Goal: Leave review/rating: Share an evaluation or opinion about a product, service, or content

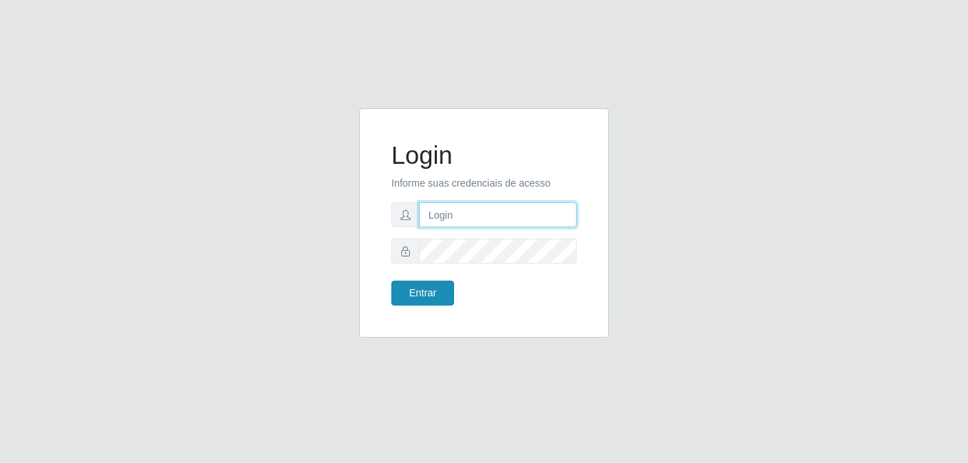
type input "bianor@bemais"
click at [441, 293] on button "Entrar" at bounding box center [422, 293] width 63 height 25
click at [420, 294] on button "Entrar" at bounding box center [422, 293] width 63 height 25
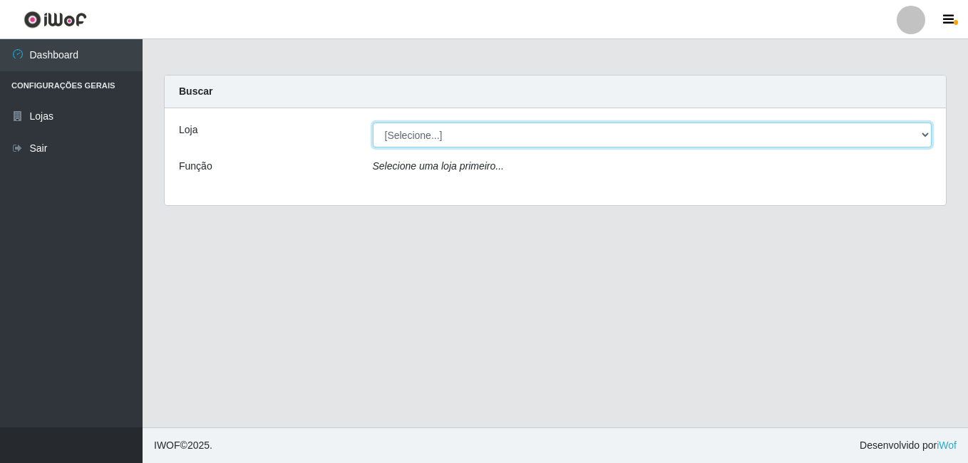
click at [413, 135] on select "[Selecione...] [PERSON_NAME]" at bounding box center [653, 135] width 560 height 25
select select "230"
click at [373, 123] on select "[Selecione...] [PERSON_NAME]" at bounding box center [653, 135] width 560 height 25
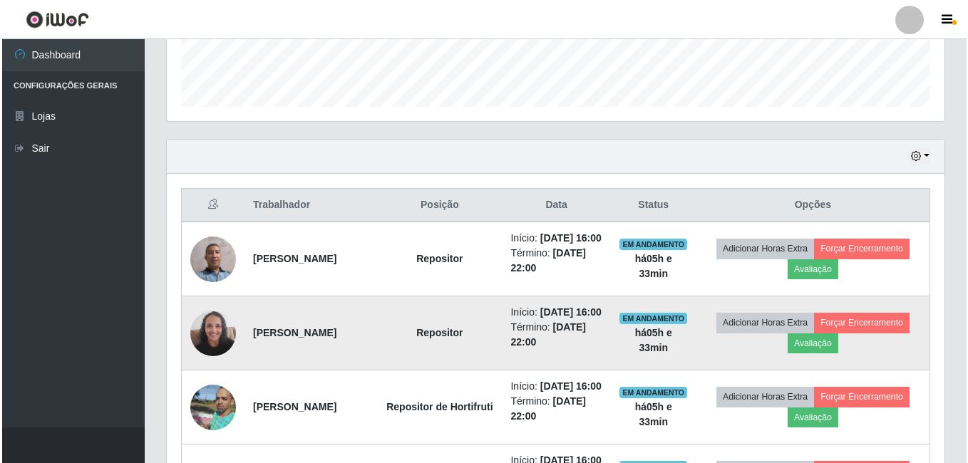
scroll to position [428, 0]
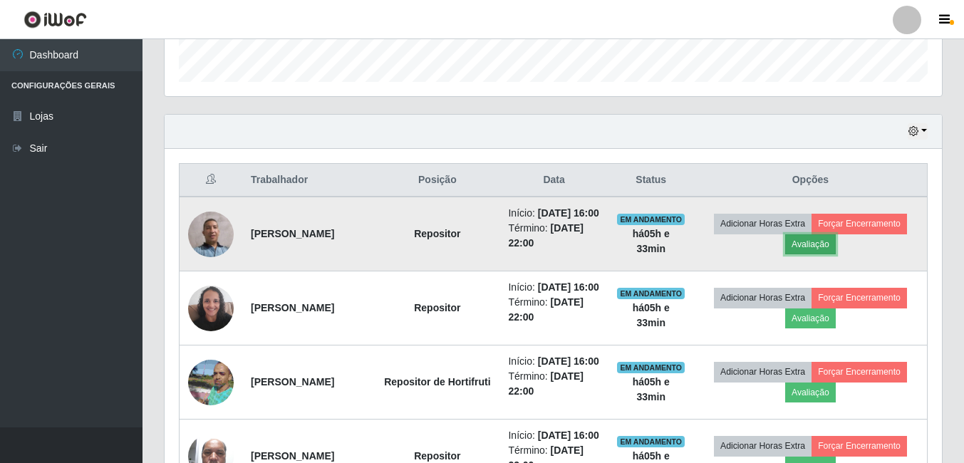
click at [836, 254] on button "Avaliação" at bounding box center [810, 244] width 51 height 20
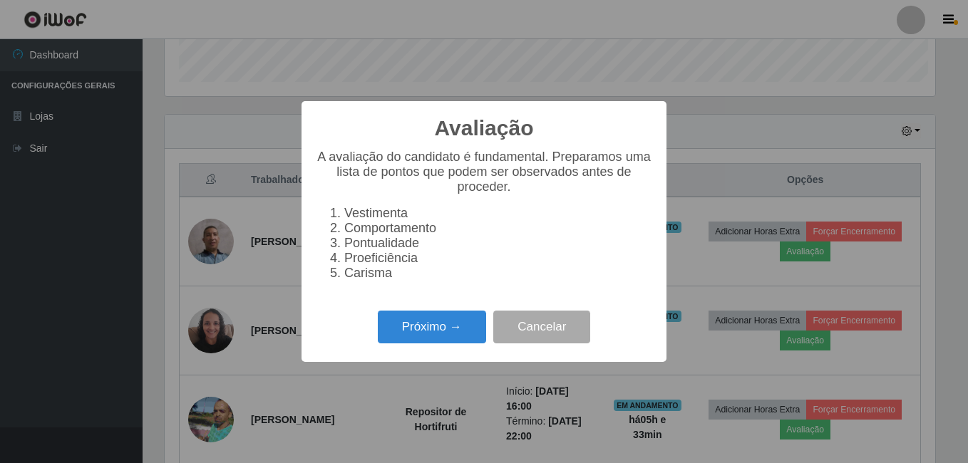
scroll to position [296, 770]
click at [467, 335] on button "Próximo →" at bounding box center [432, 327] width 108 height 33
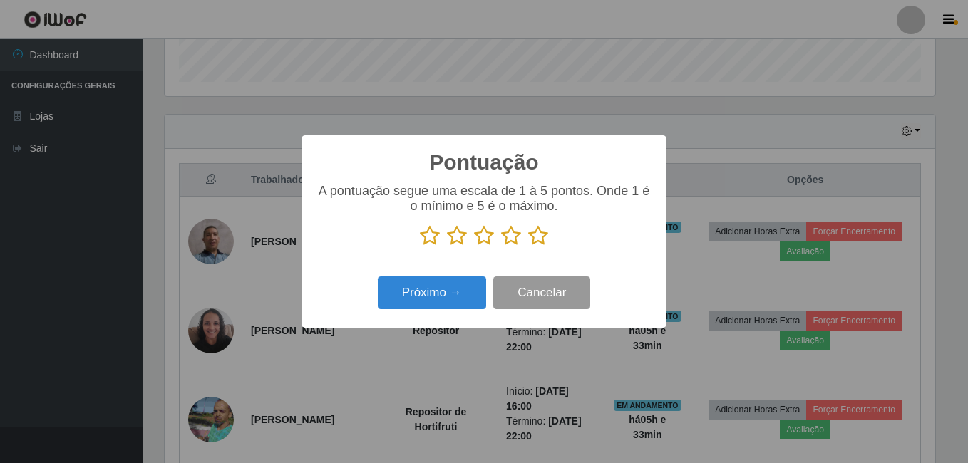
scroll to position [712453, 711979]
click at [535, 234] on icon at bounding box center [538, 235] width 20 height 21
click at [528, 247] on input "radio" at bounding box center [528, 247] width 0 height 0
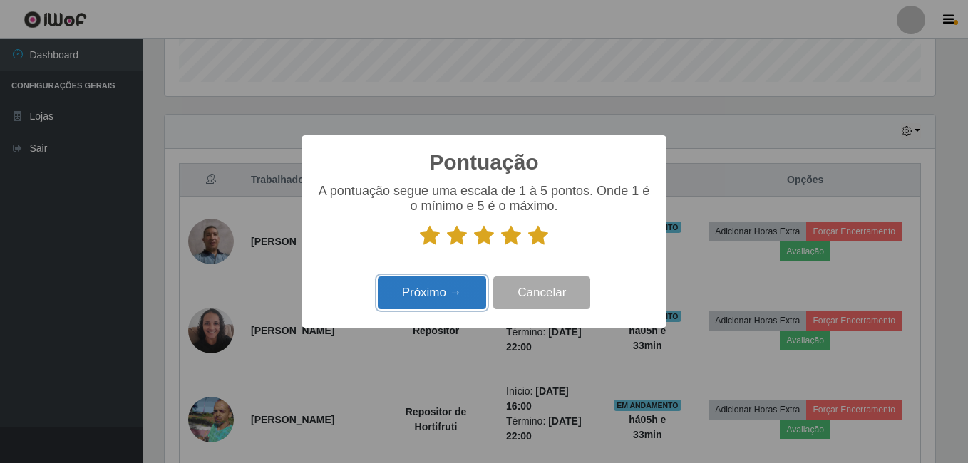
click at [450, 295] on button "Próximo →" at bounding box center [432, 293] width 108 height 33
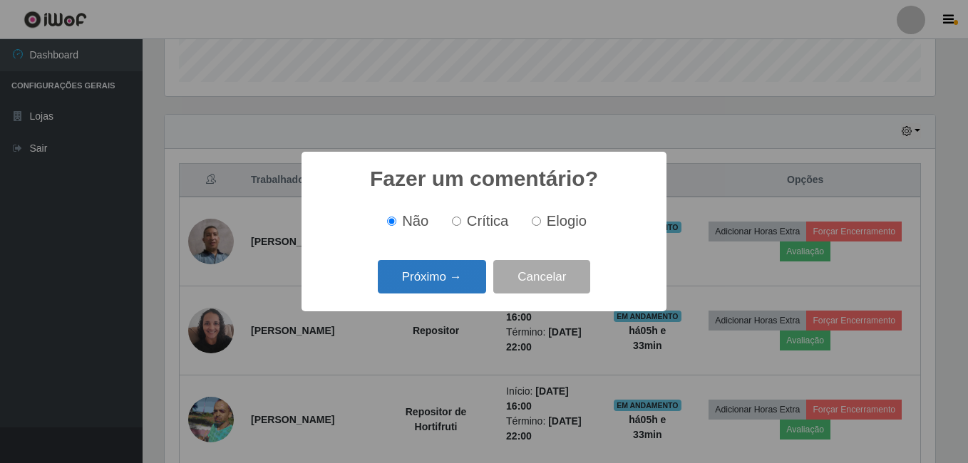
click at [450, 292] on button "Próximo →" at bounding box center [432, 276] width 108 height 33
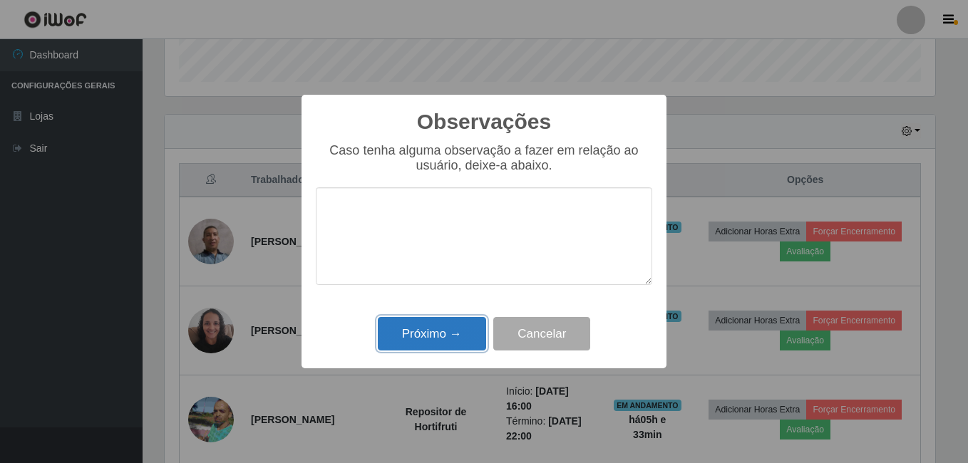
click at [449, 336] on button "Próximo →" at bounding box center [432, 333] width 108 height 33
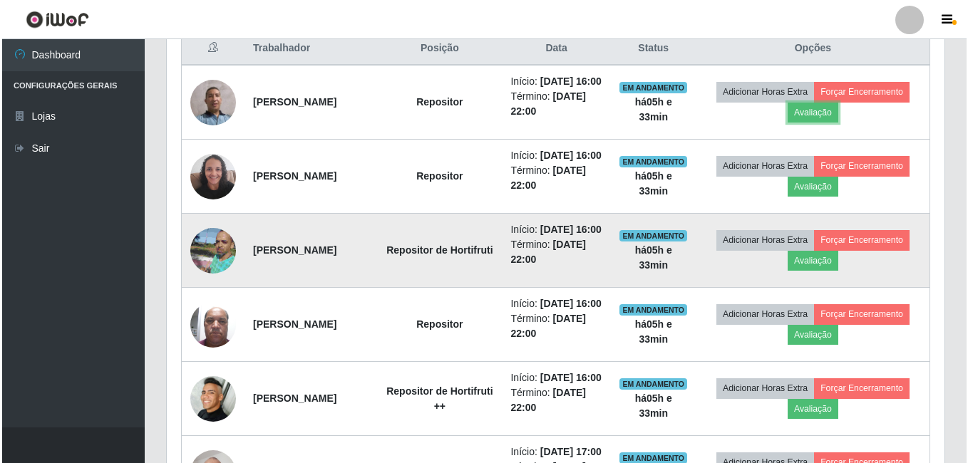
scroll to position [570, 0]
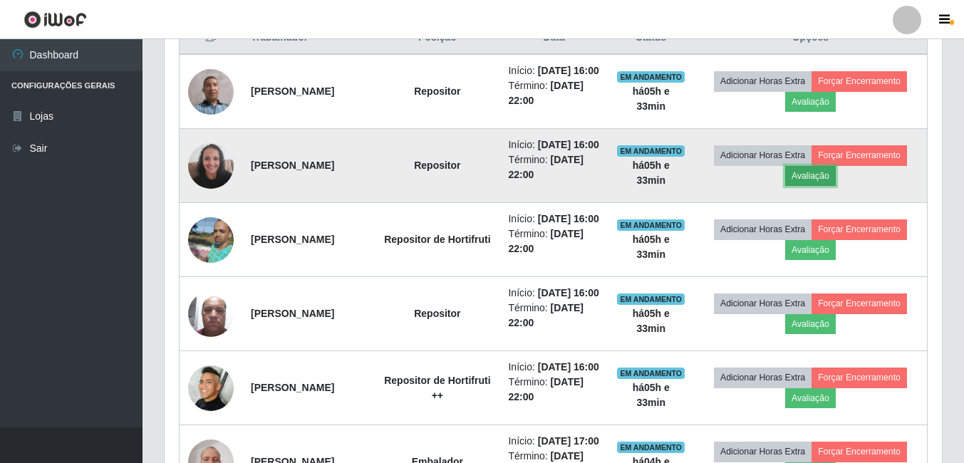
click at [836, 186] on button "Avaliação" at bounding box center [810, 176] width 51 height 20
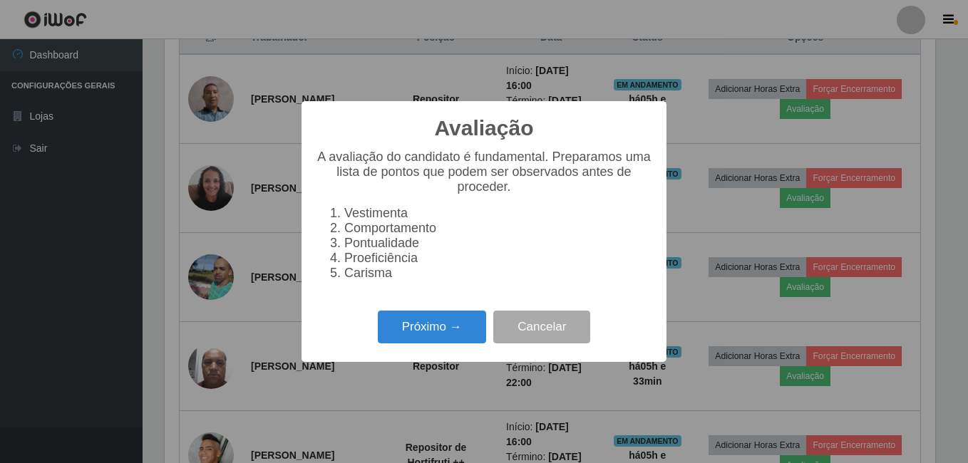
scroll to position [296, 770]
click at [404, 330] on button "Próximo →" at bounding box center [432, 327] width 108 height 33
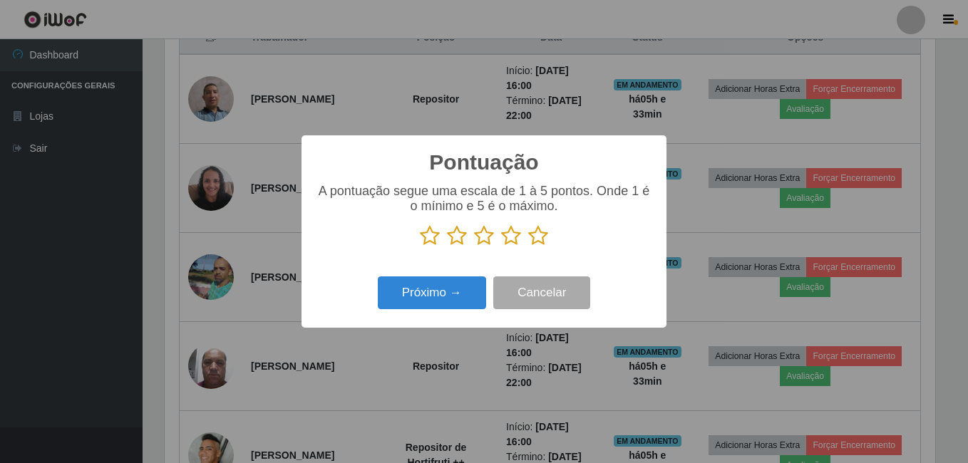
scroll to position [712453, 711979]
click at [540, 234] on icon at bounding box center [538, 235] width 20 height 21
click at [528, 247] on input "radio" at bounding box center [528, 247] width 0 height 0
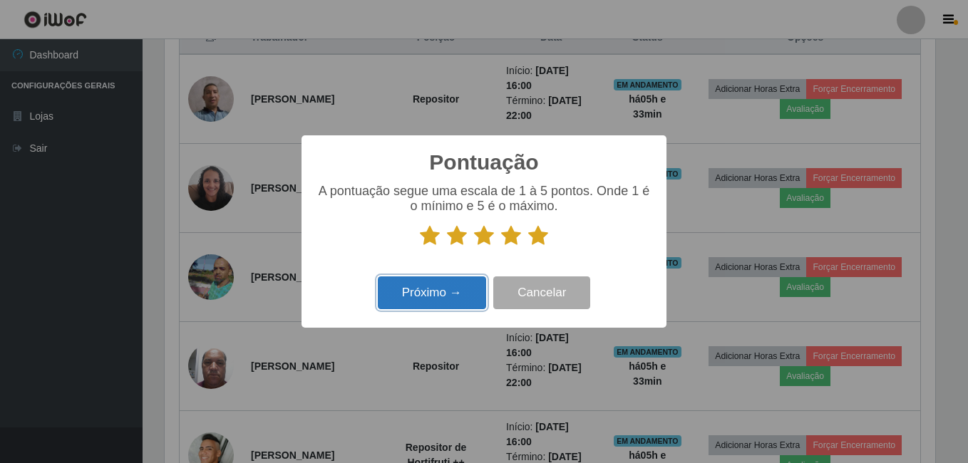
click at [446, 294] on button "Próximo →" at bounding box center [432, 293] width 108 height 33
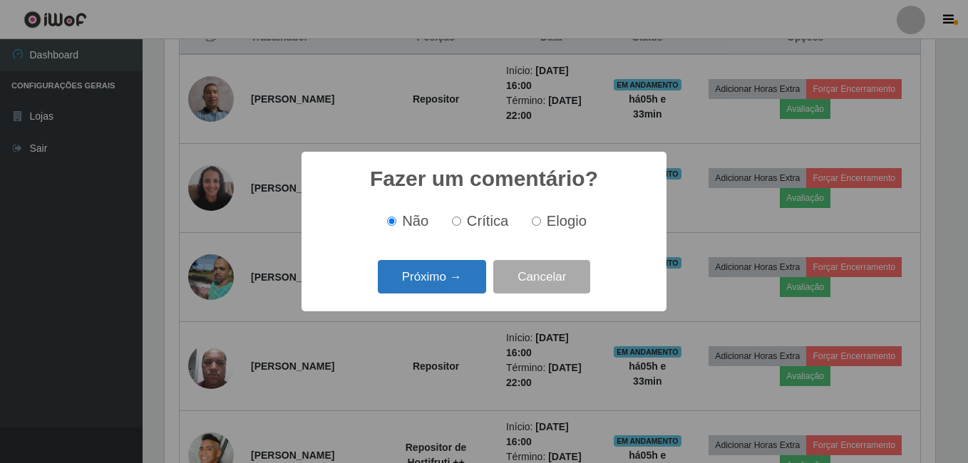
click at [445, 287] on button "Próximo →" at bounding box center [432, 276] width 108 height 33
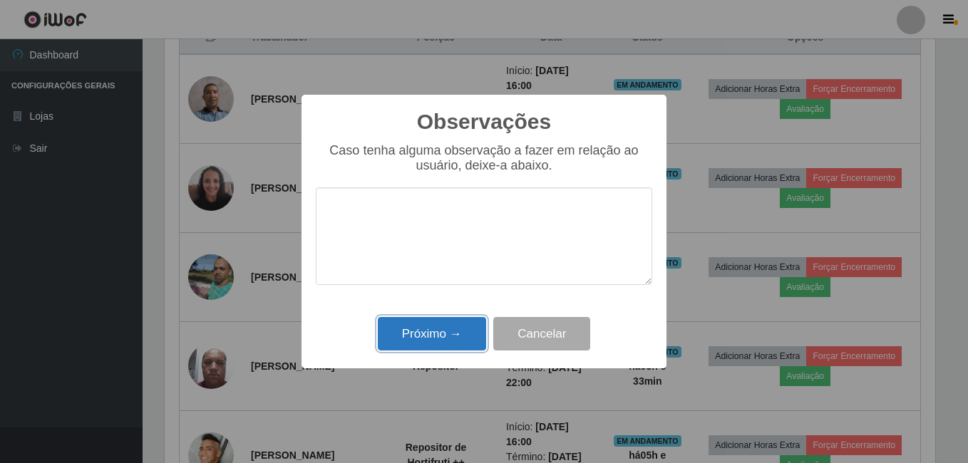
click at [434, 334] on button "Próximo →" at bounding box center [432, 333] width 108 height 33
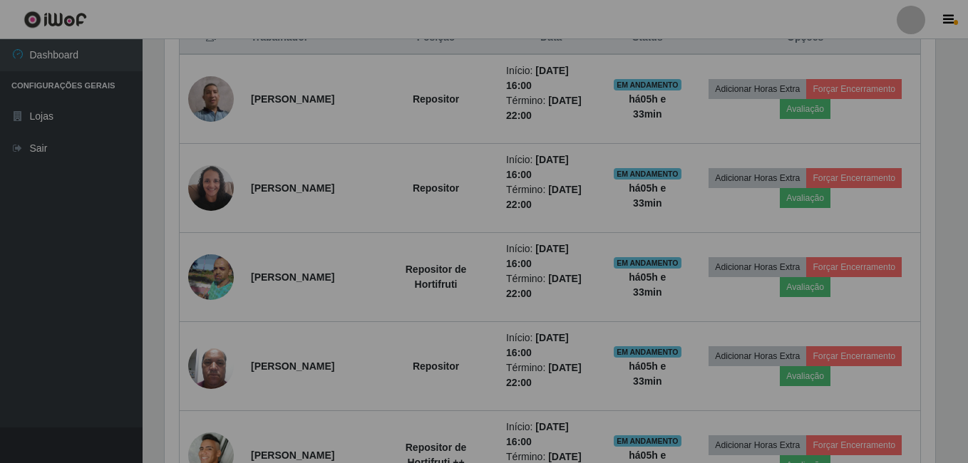
scroll to position [296, 778]
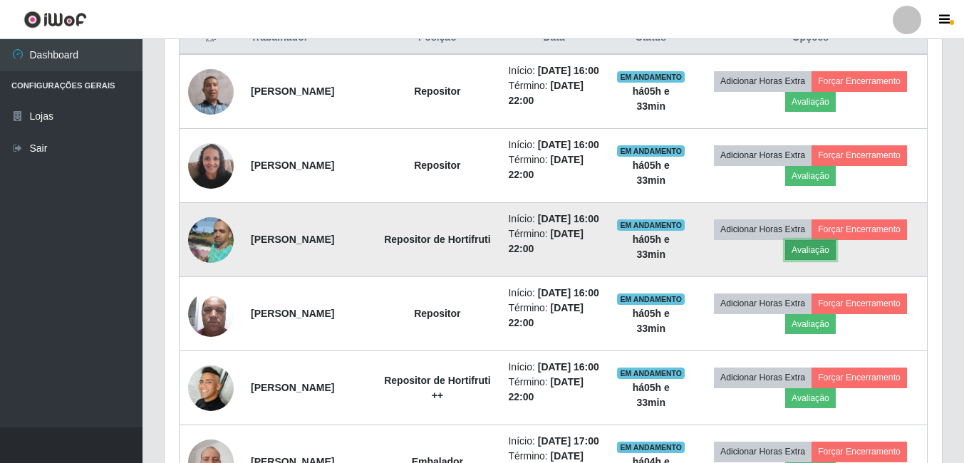
click at [836, 260] on button "Avaliação" at bounding box center [810, 250] width 51 height 20
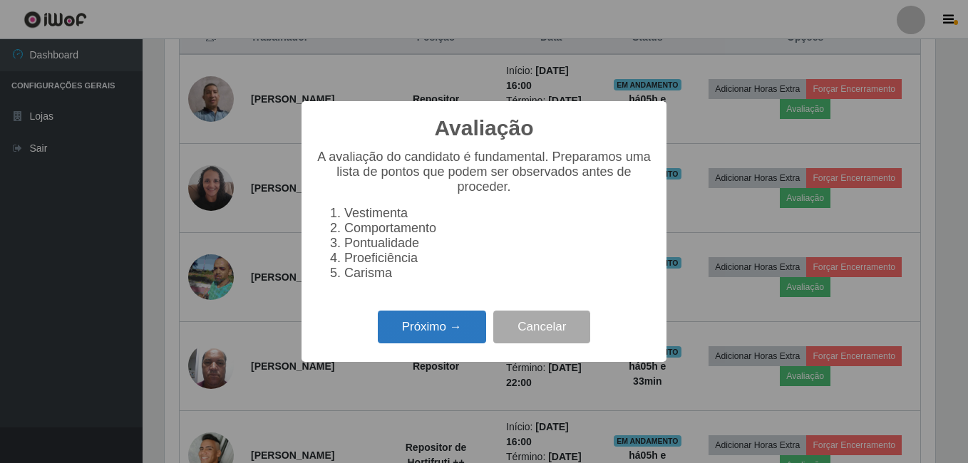
click at [414, 330] on button "Próximo →" at bounding box center [432, 327] width 108 height 33
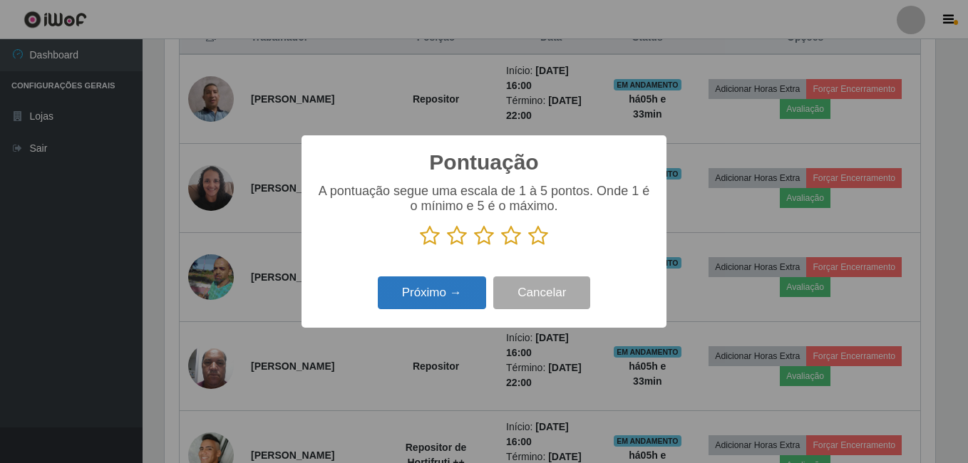
scroll to position [712453, 711979]
drag, startPoint x: 536, startPoint y: 236, endPoint x: 522, endPoint y: 247, distance: 17.7
click at [537, 236] on icon at bounding box center [538, 235] width 20 height 21
click at [528, 247] on input "radio" at bounding box center [528, 247] width 0 height 0
click at [435, 294] on button "Próximo →" at bounding box center [432, 293] width 108 height 33
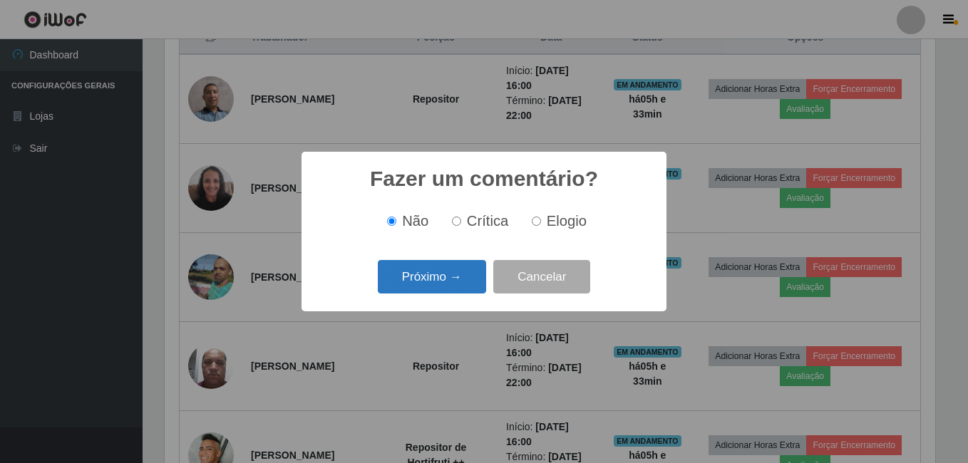
click at [435, 293] on button "Próximo →" at bounding box center [432, 276] width 108 height 33
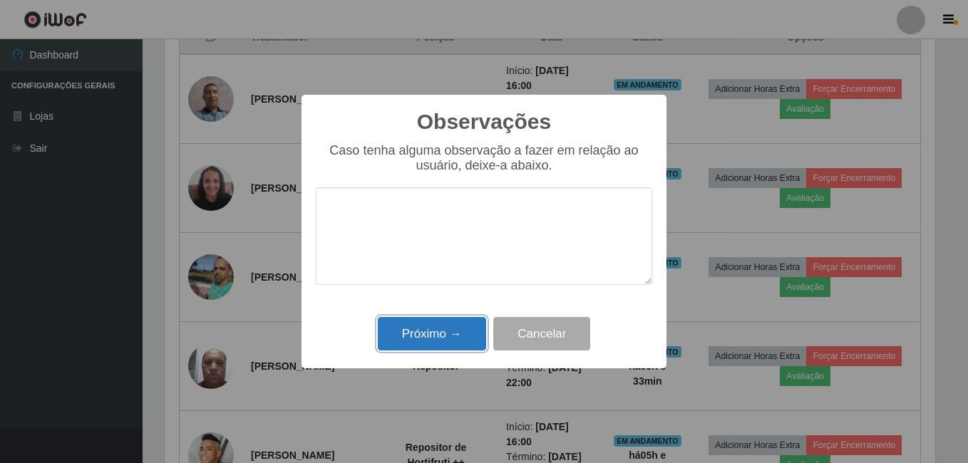
click at [432, 323] on button "Próximo →" at bounding box center [432, 333] width 108 height 33
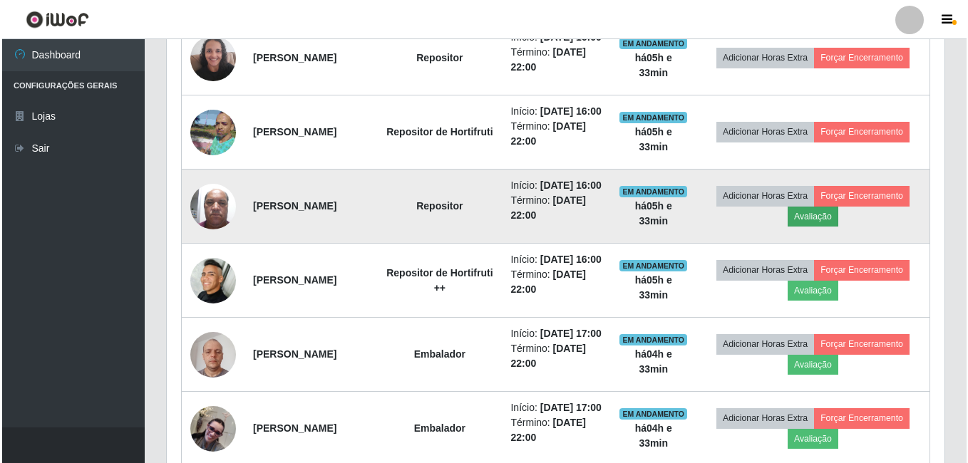
scroll to position [713, 0]
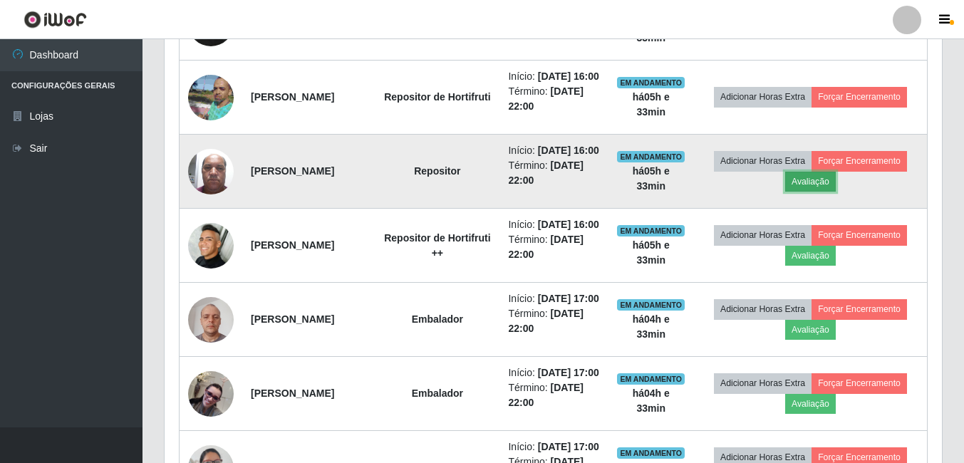
click at [836, 192] on button "Avaliação" at bounding box center [810, 182] width 51 height 20
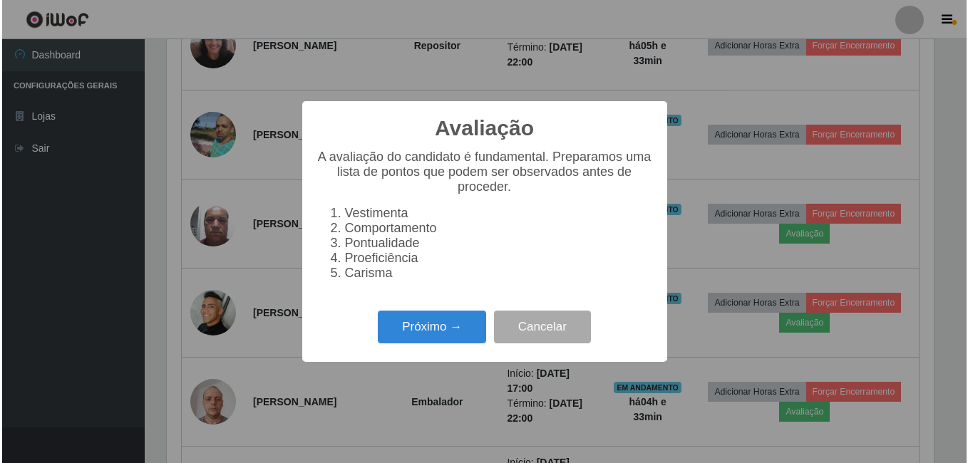
scroll to position [296, 770]
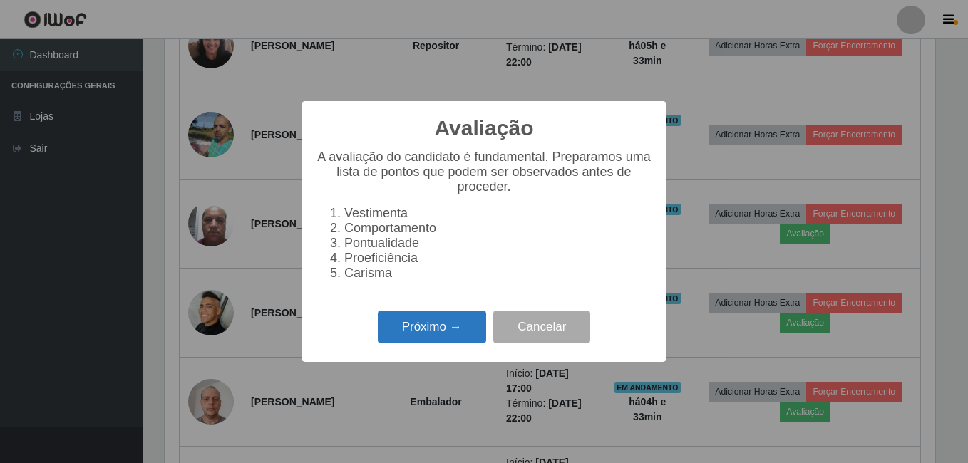
click at [435, 332] on button "Próximo →" at bounding box center [432, 327] width 108 height 33
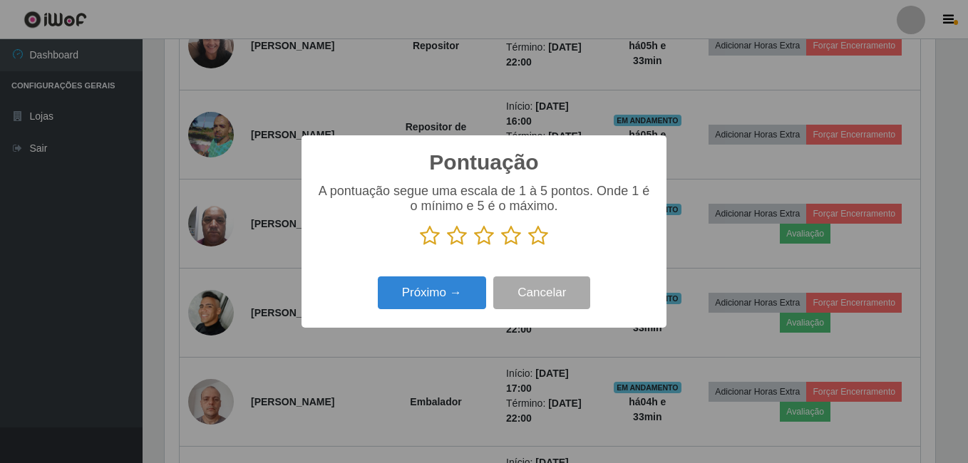
scroll to position [712453, 711979]
drag, startPoint x: 539, startPoint y: 232, endPoint x: 521, endPoint y: 250, distance: 25.2
click at [540, 234] on icon at bounding box center [538, 235] width 20 height 21
click at [528, 247] on input "radio" at bounding box center [528, 247] width 0 height 0
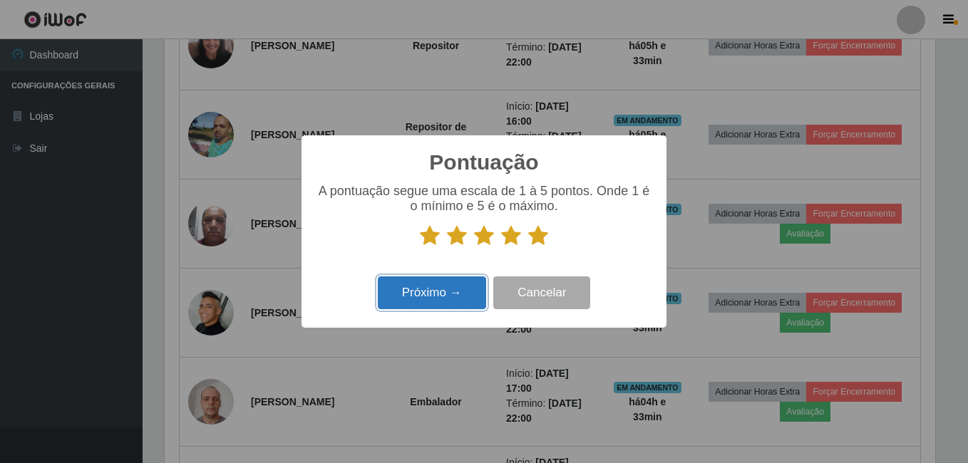
click at [462, 288] on button "Próximo →" at bounding box center [432, 293] width 108 height 33
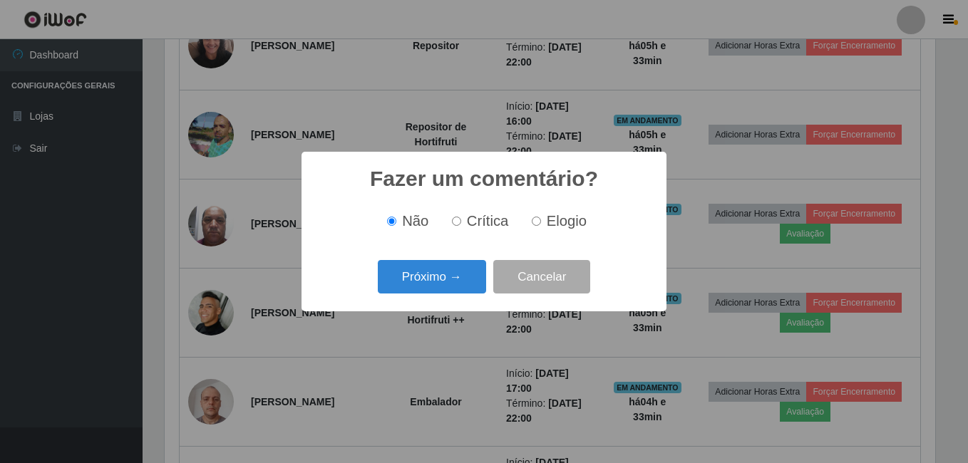
click at [462, 288] on button "Próximo →" at bounding box center [432, 276] width 108 height 33
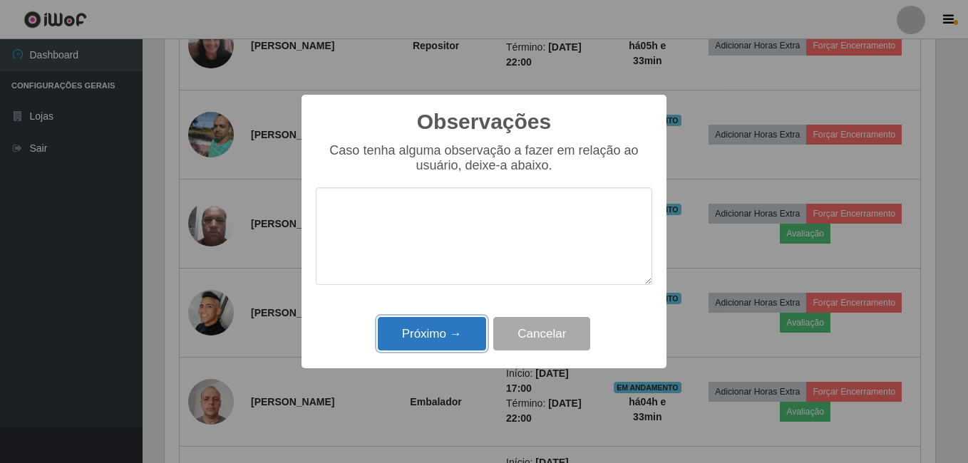
click at [455, 328] on button "Próximo →" at bounding box center [432, 333] width 108 height 33
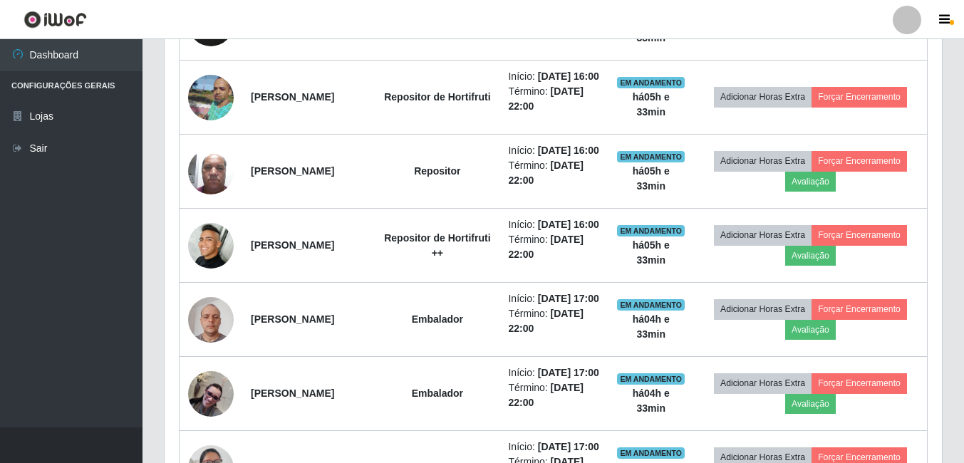
scroll to position [296, 778]
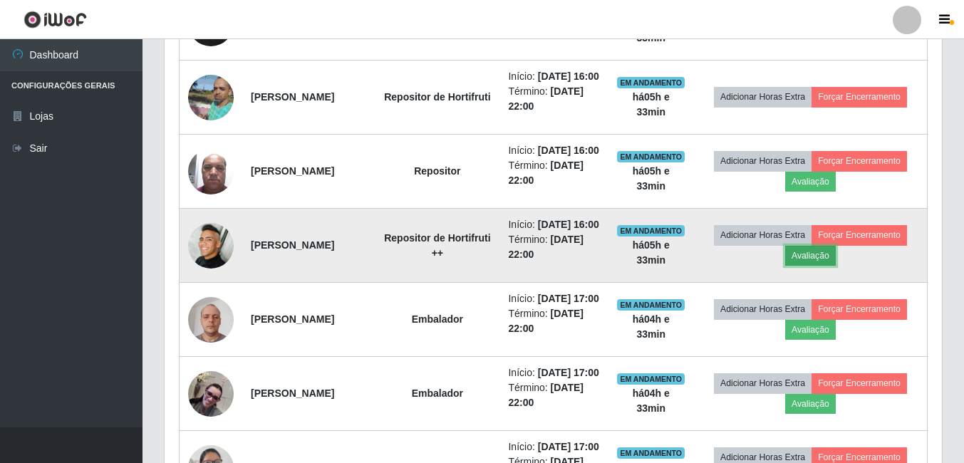
click at [836, 266] on button "Avaliação" at bounding box center [810, 256] width 51 height 20
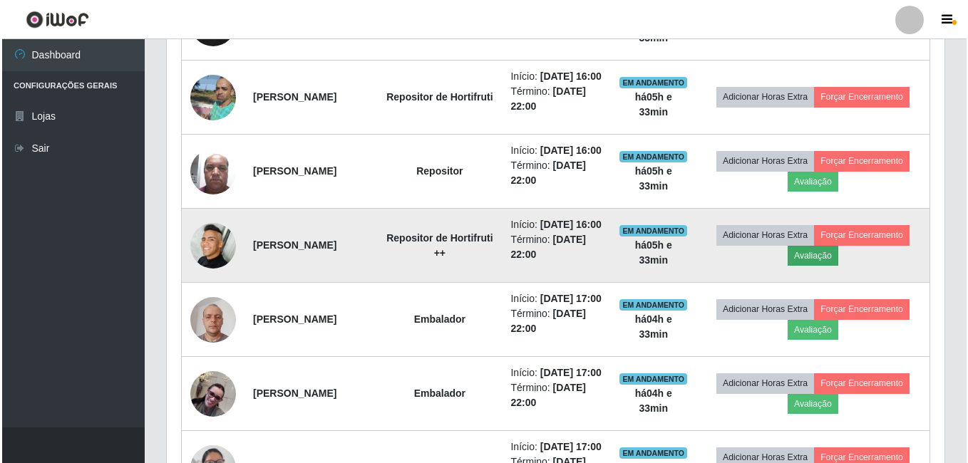
scroll to position [296, 770]
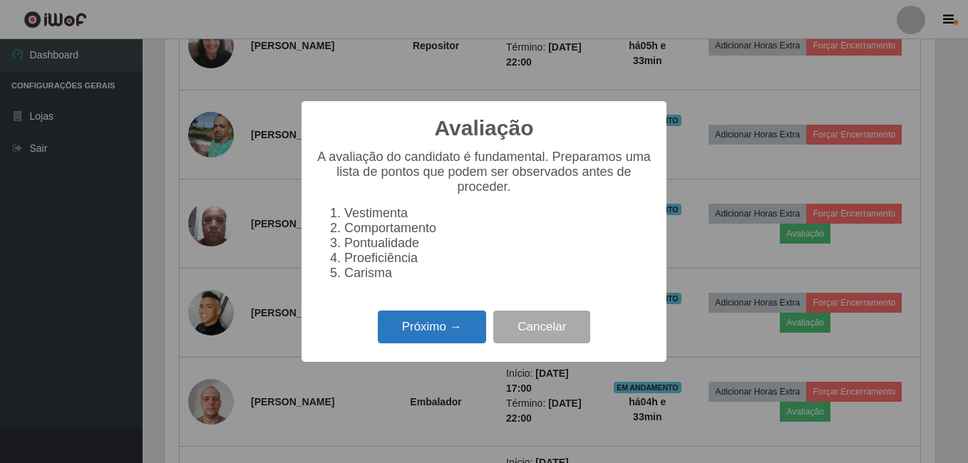
click at [452, 339] on button "Próximo →" at bounding box center [432, 327] width 108 height 33
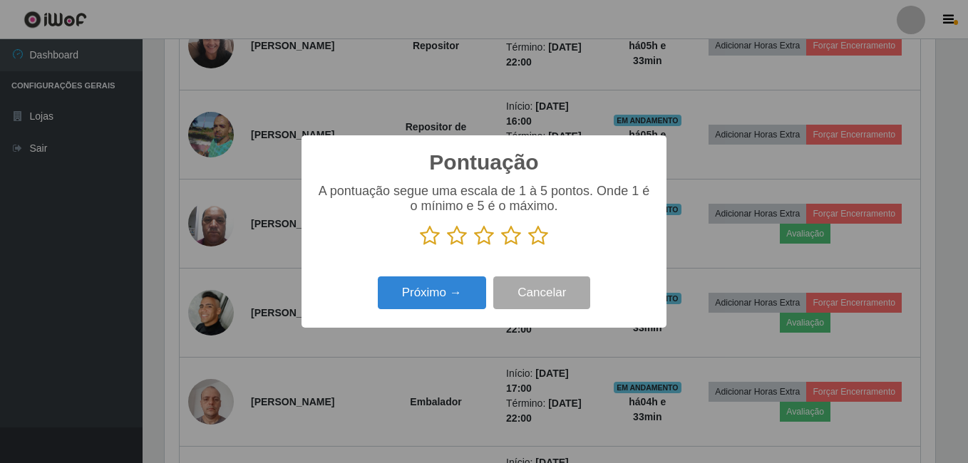
click at [539, 232] on icon at bounding box center [538, 235] width 20 height 21
click at [528, 247] on input "radio" at bounding box center [528, 247] width 0 height 0
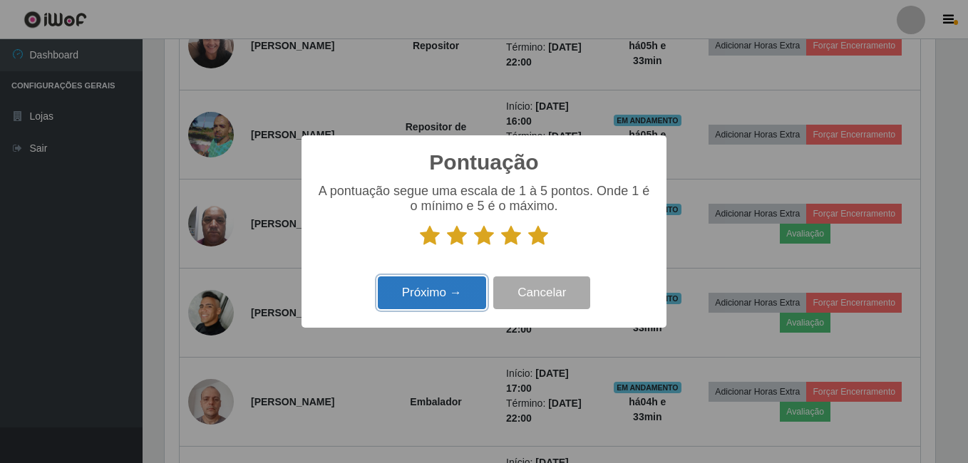
click at [455, 296] on button "Próximo →" at bounding box center [432, 293] width 108 height 33
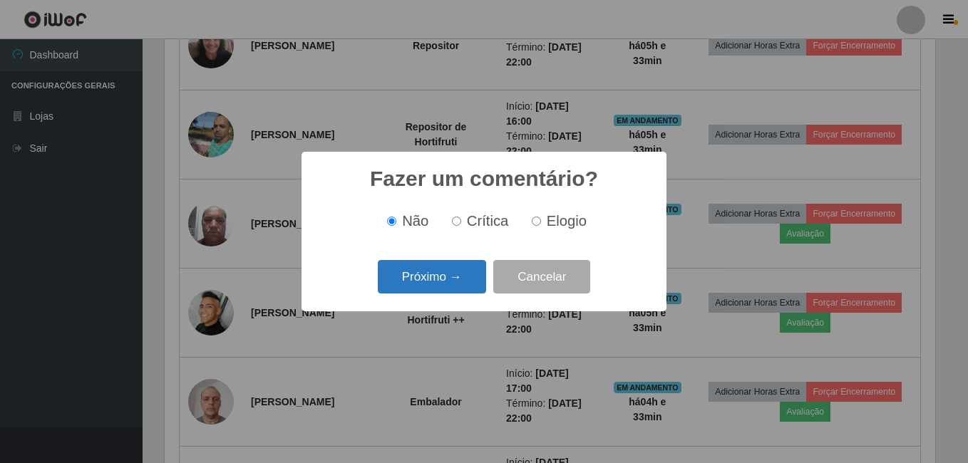
click at [455, 285] on button "Próximo →" at bounding box center [432, 276] width 108 height 33
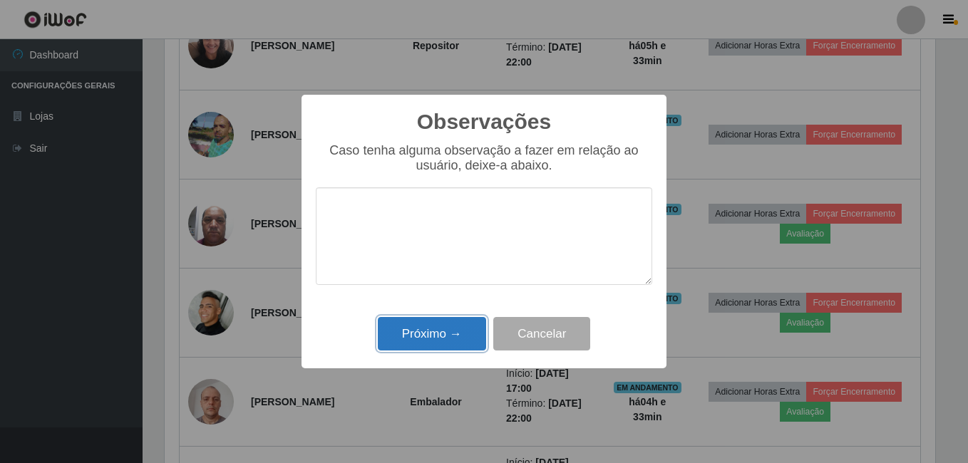
click at [439, 341] on button "Próximo →" at bounding box center [432, 333] width 108 height 33
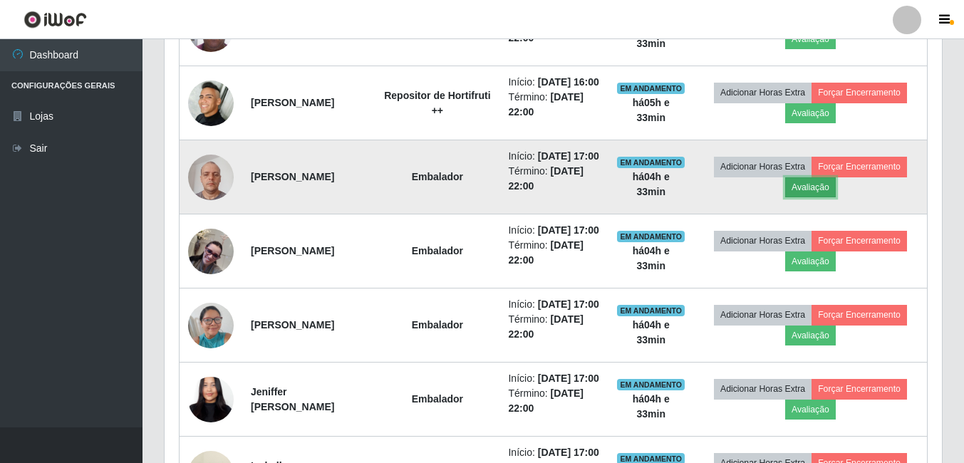
click at [836, 197] on button "Avaliação" at bounding box center [810, 187] width 51 height 20
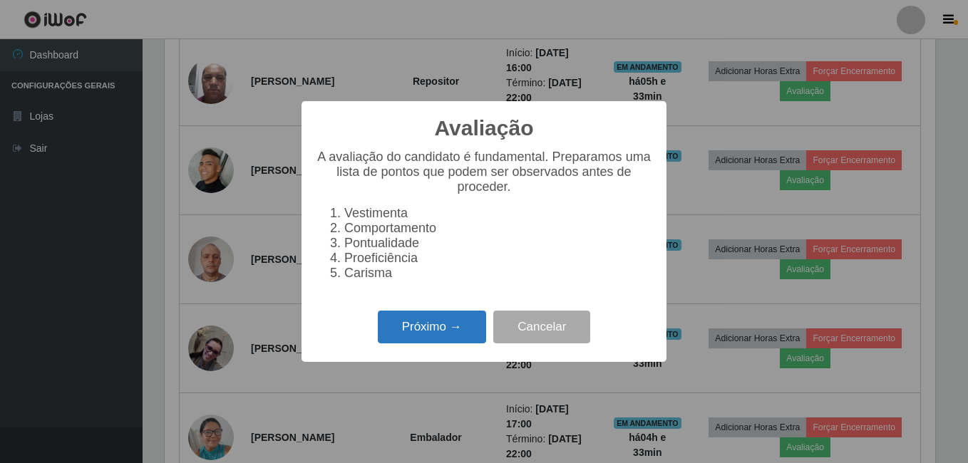
click at [449, 344] on button "Próximo →" at bounding box center [432, 327] width 108 height 33
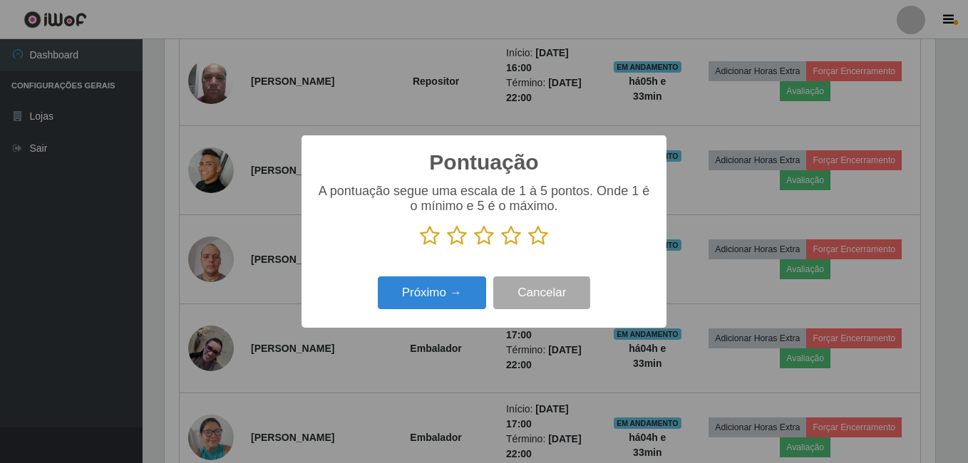
click at [537, 236] on icon at bounding box center [538, 235] width 20 height 21
click at [528, 247] on input "radio" at bounding box center [528, 247] width 0 height 0
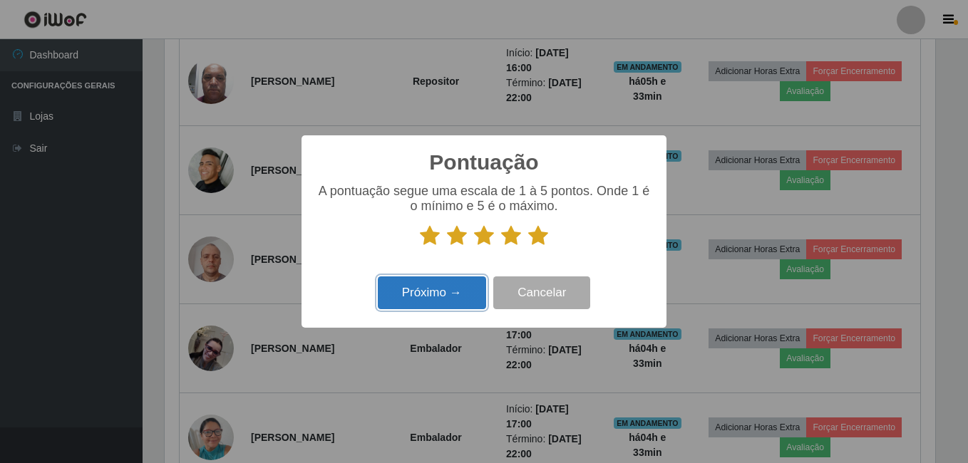
click at [435, 289] on button "Próximo →" at bounding box center [432, 293] width 108 height 33
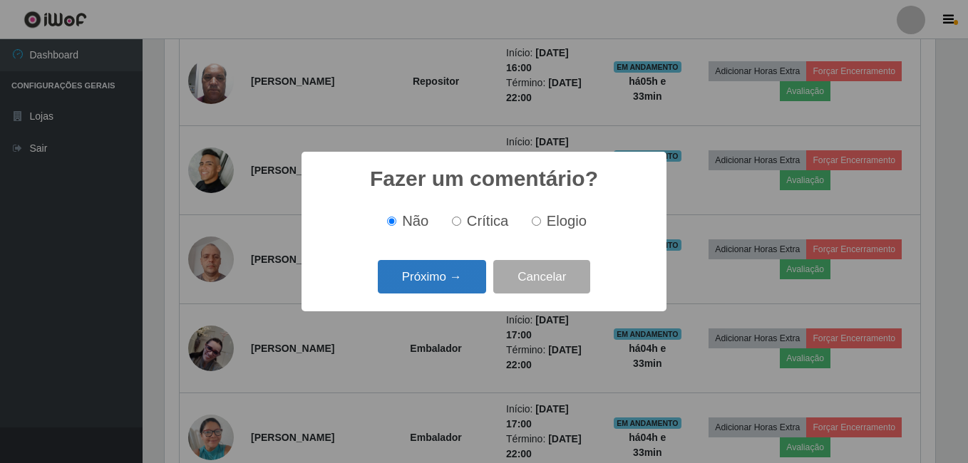
click at [435, 289] on button "Próximo →" at bounding box center [432, 276] width 108 height 33
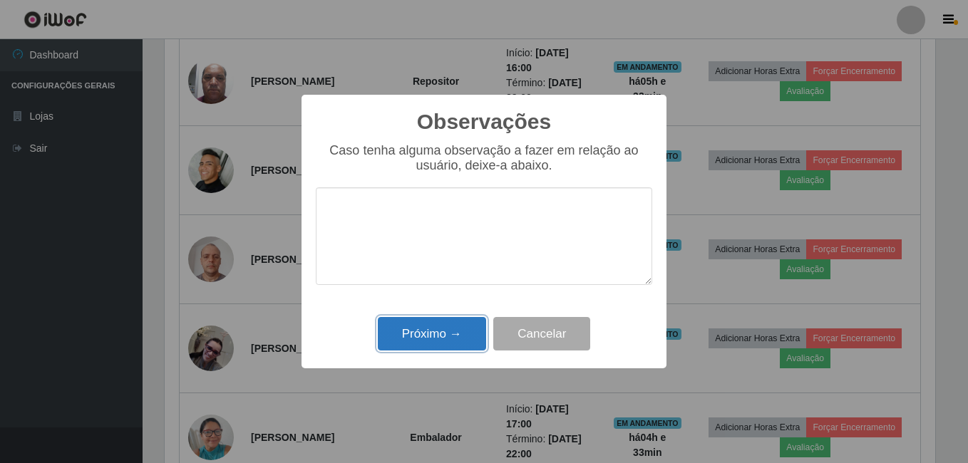
click at [413, 332] on button "Próximo →" at bounding box center [432, 333] width 108 height 33
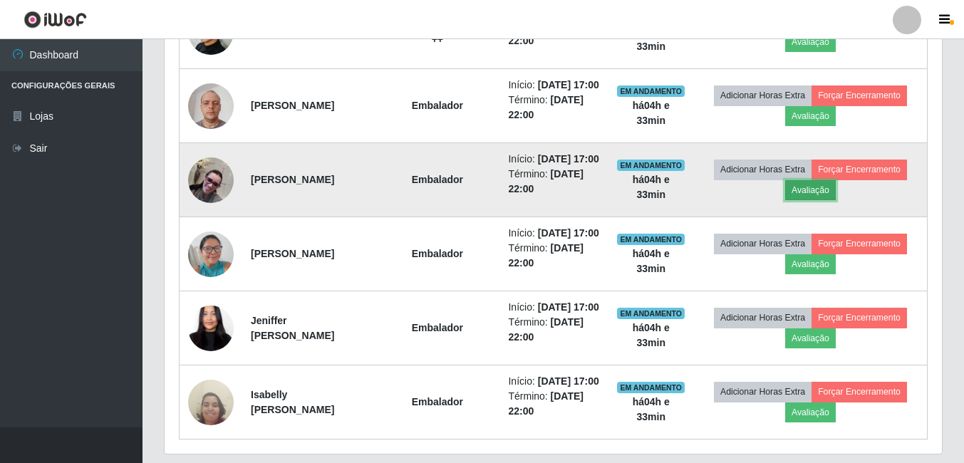
click at [836, 200] on button "Avaliação" at bounding box center [810, 190] width 51 height 20
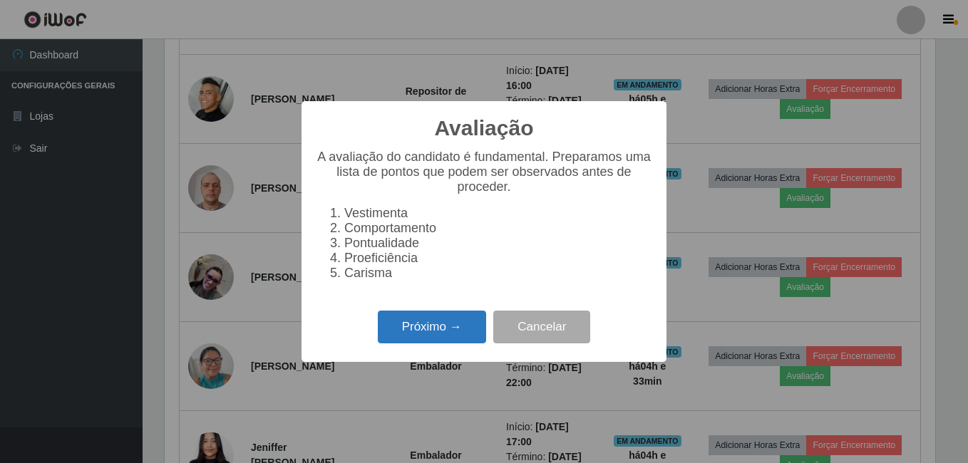
click at [435, 329] on button "Próximo →" at bounding box center [432, 327] width 108 height 33
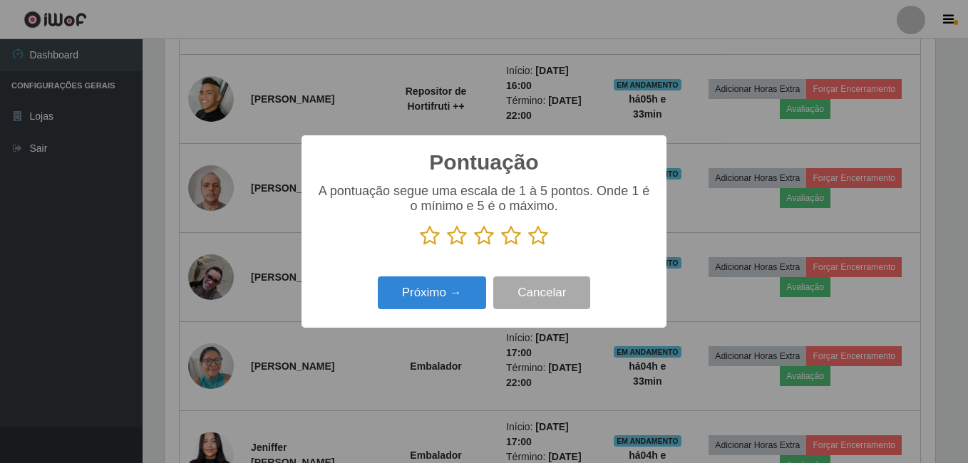
click at [539, 242] on icon at bounding box center [538, 235] width 20 height 21
click at [528, 247] on input "radio" at bounding box center [528, 247] width 0 height 0
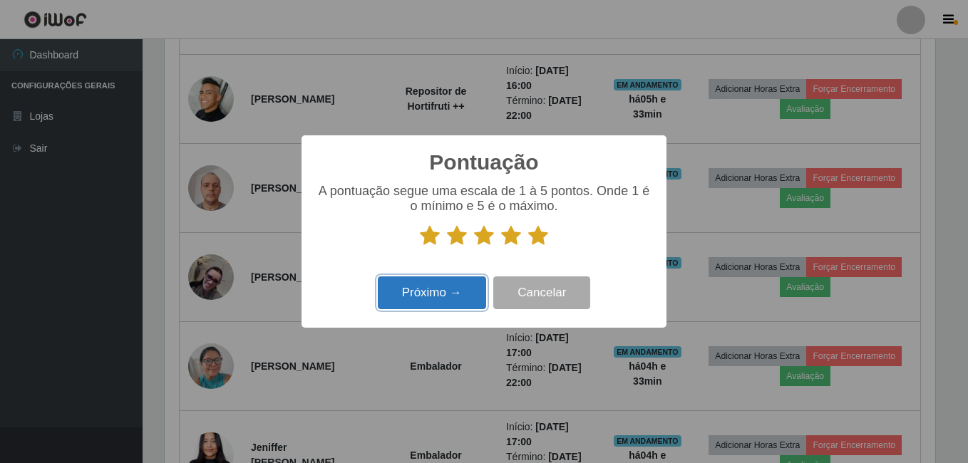
click at [435, 300] on button "Próximo →" at bounding box center [432, 293] width 108 height 33
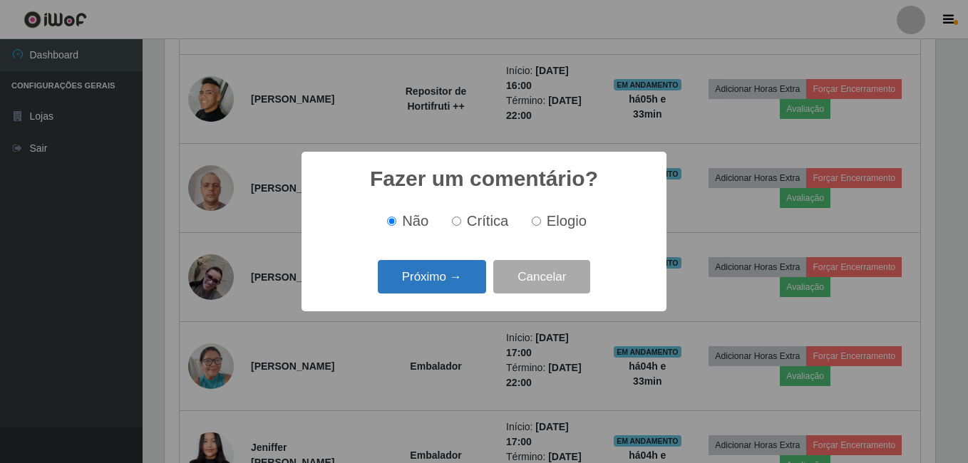
click at [444, 269] on button "Próximo →" at bounding box center [432, 276] width 108 height 33
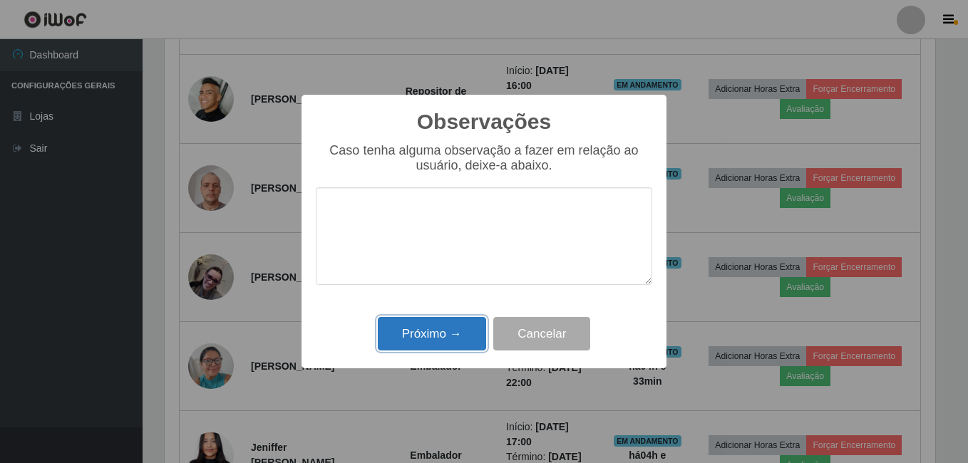
click at [439, 322] on button "Próximo →" at bounding box center [432, 333] width 108 height 33
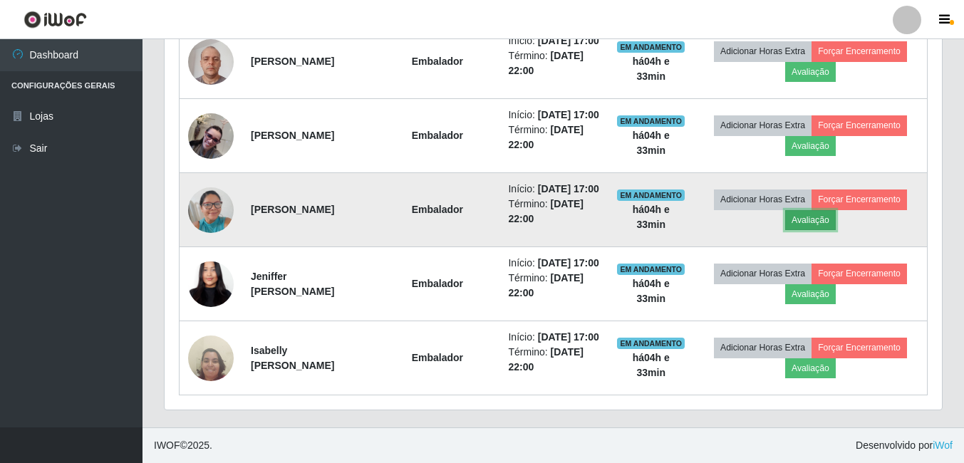
click at [836, 230] on button "Avaliação" at bounding box center [810, 220] width 51 height 20
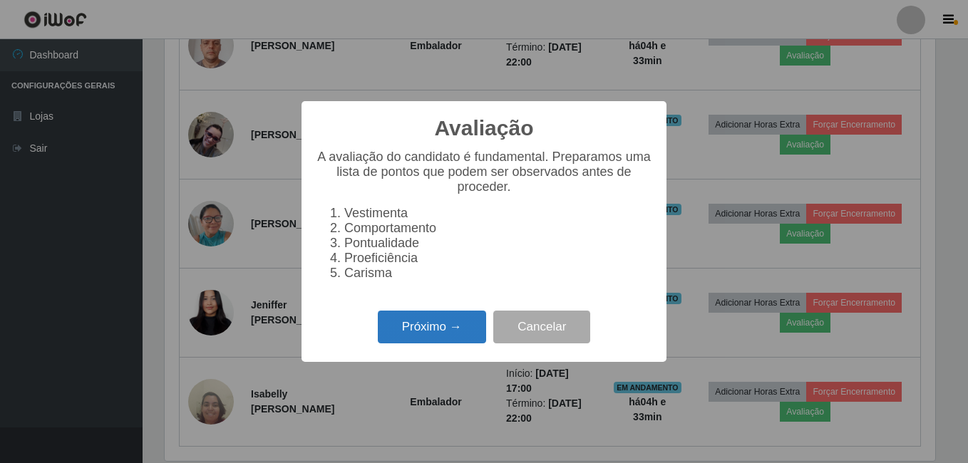
click at [403, 333] on button "Próximo →" at bounding box center [432, 327] width 108 height 33
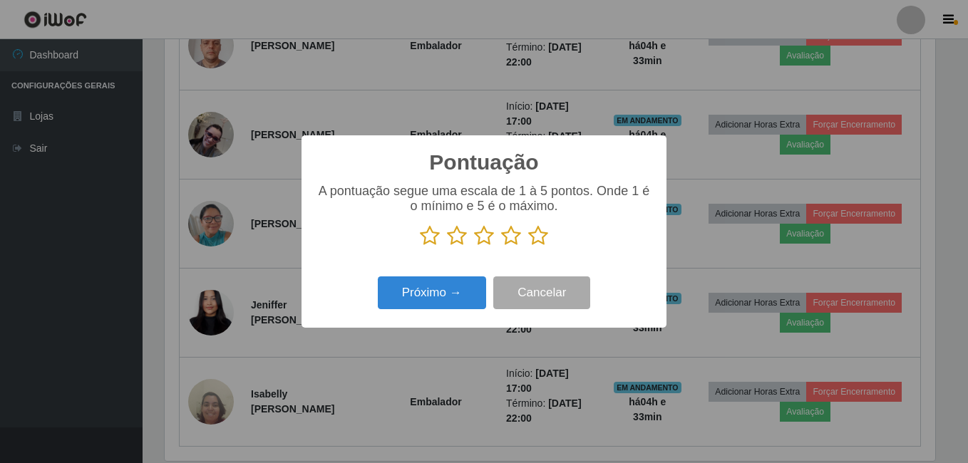
click at [538, 237] on icon at bounding box center [538, 235] width 20 height 21
click at [528, 247] on input "radio" at bounding box center [528, 247] width 0 height 0
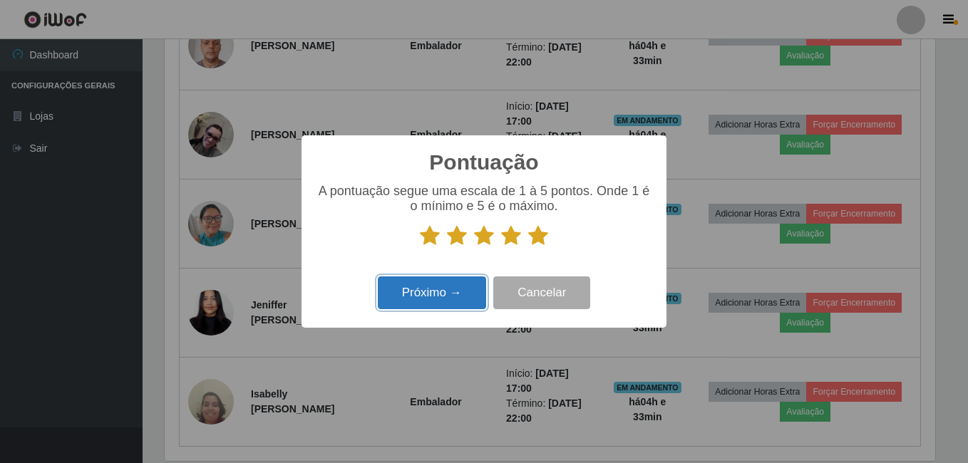
click at [423, 294] on button "Próximo →" at bounding box center [432, 293] width 108 height 33
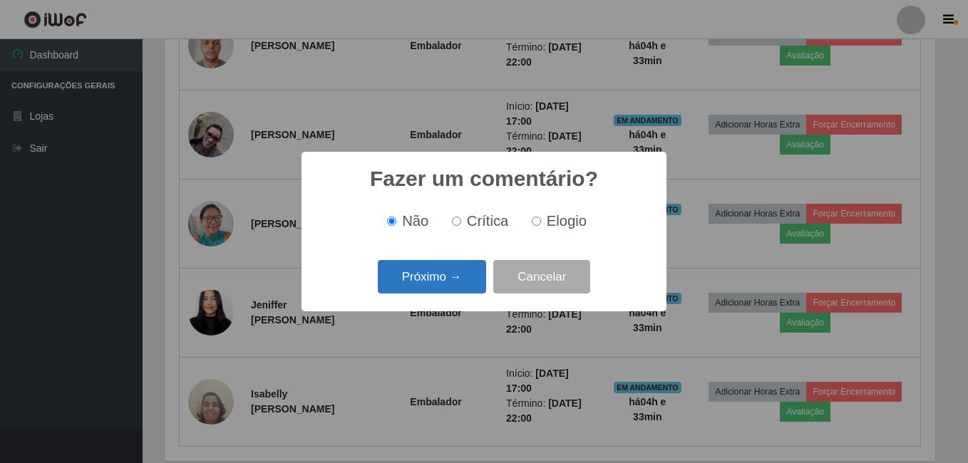
click at [434, 281] on button "Próximo →" at bounding box center [432, 276] width 108 height 33
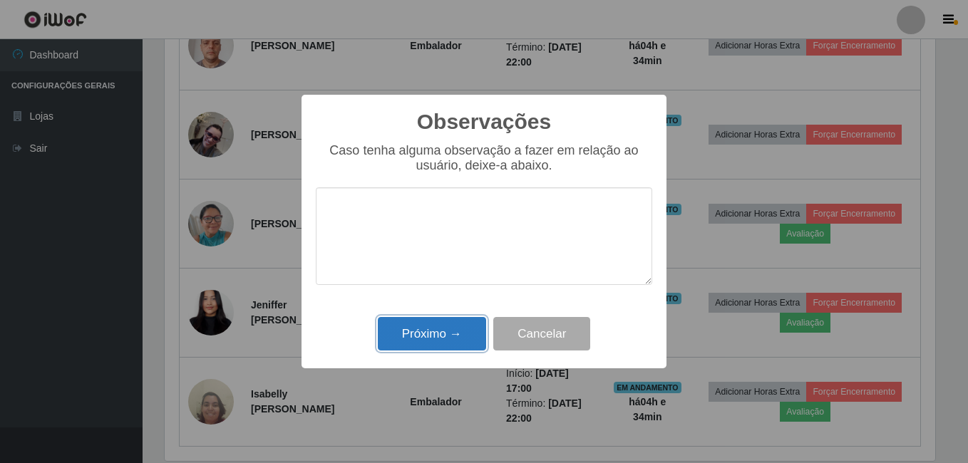
click at [435, 335] on button "Próximo →" at bounding box center [432, 333] width 108 height 33
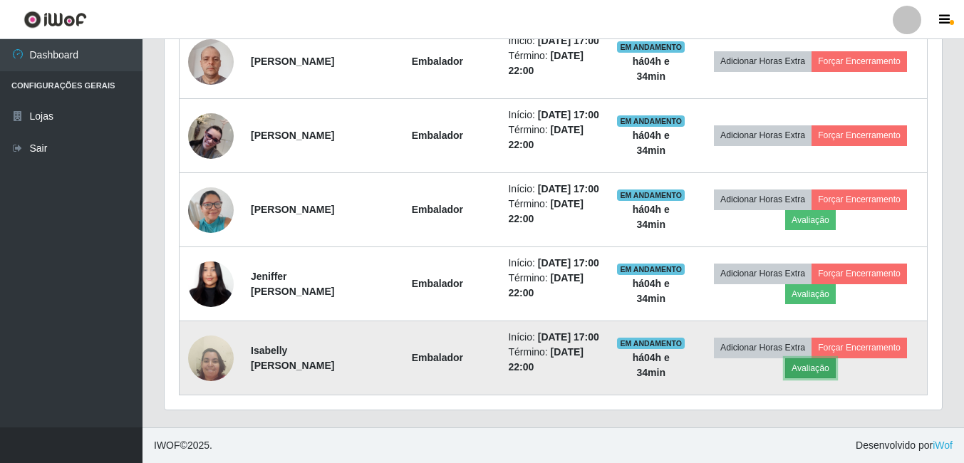
click at [836, 359] on button "Avaliação" at bounding box center [810, 369] width 51 height 20
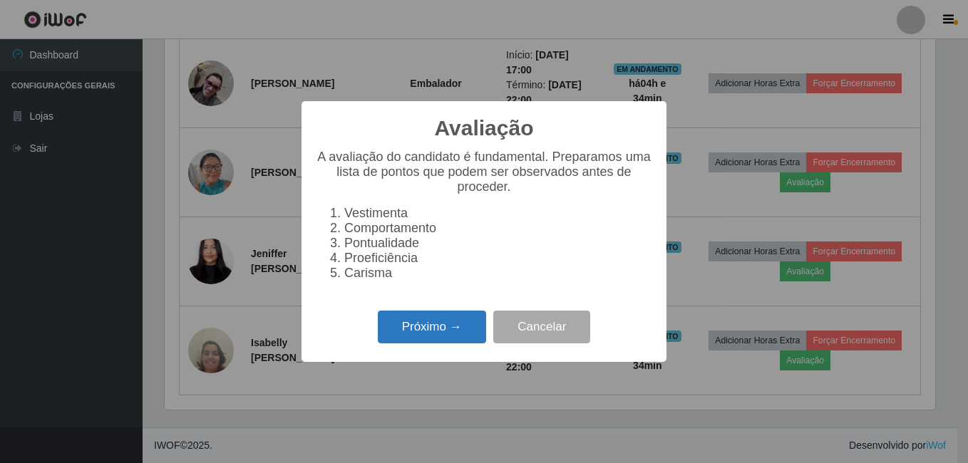
click at [434, 331] on button "Próximo →" at bounding box center [432, 327] width 108 height 33
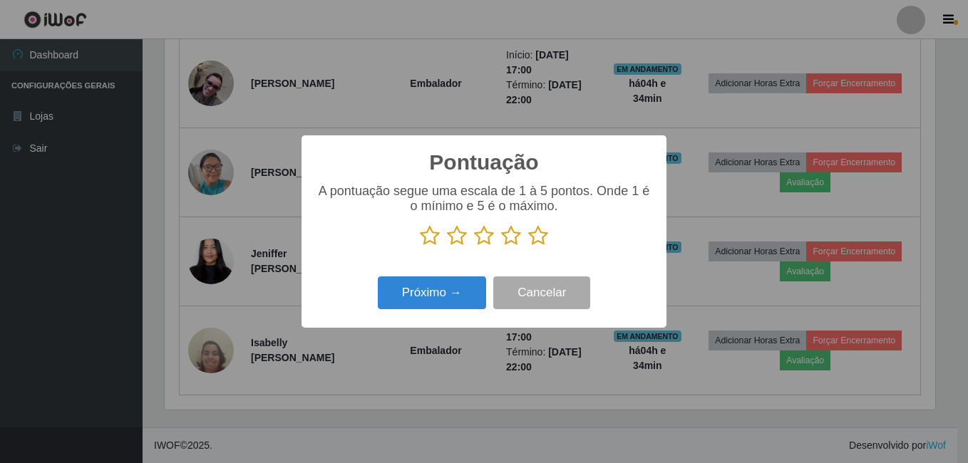
click at [544, 239] on icon at bounding box center [538, 235] width 20 height 21
click at [528, 247] on input "radio" at bounding box center [528, 247] width 0 height 0
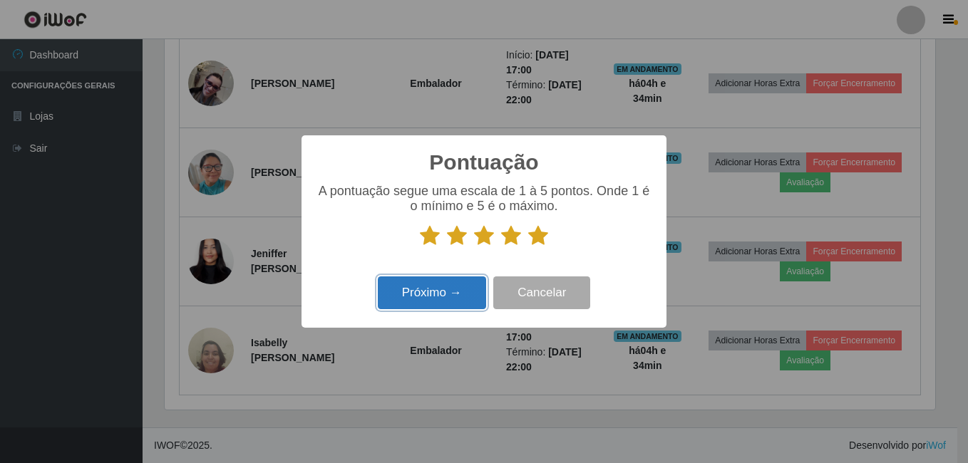
click at [442, 292] on button "Próximo →" at bounding box center [432, 293] width 108 height 33
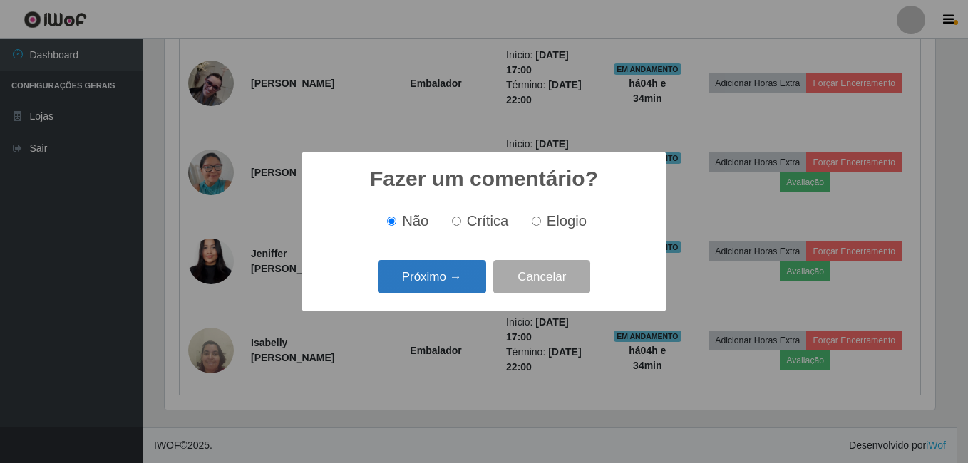
click at [438, 277] on button "Próximo →" at bounding box center [432, 276] width 108 height 33
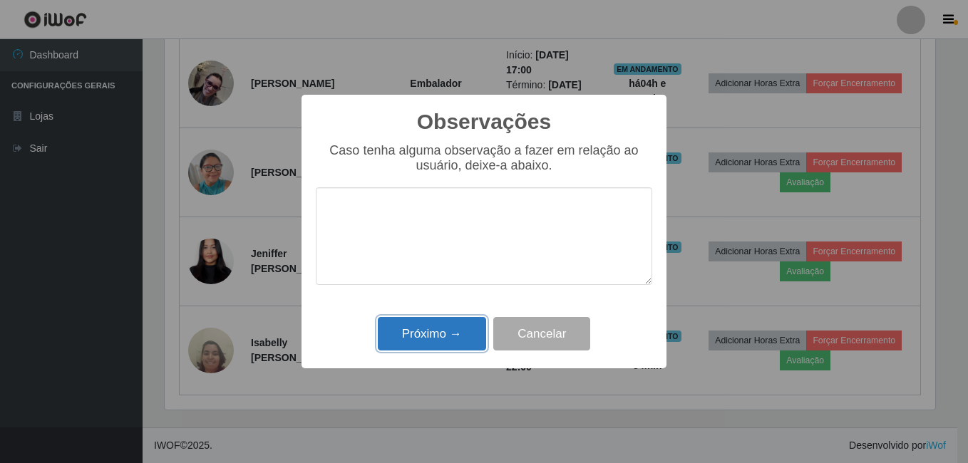
click at [448, 323] on button "Próximo →" at bounding box center [432, 333] width 108 height 33
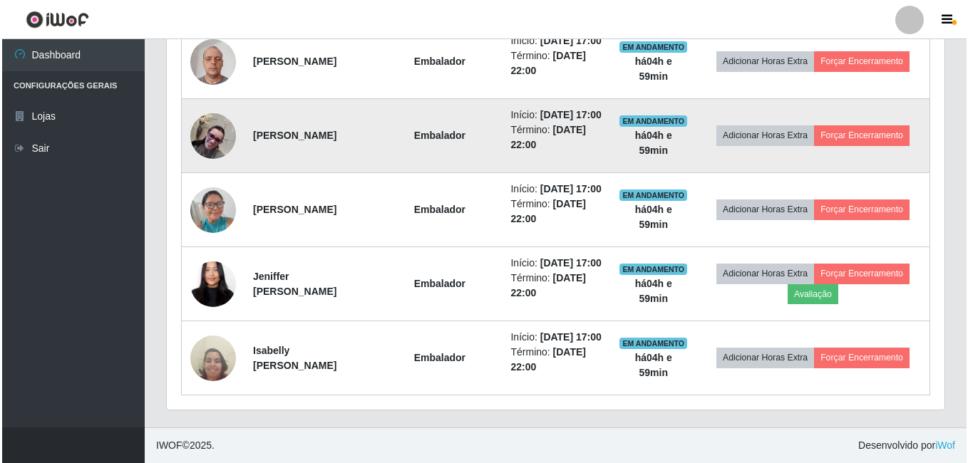
scroll to position [978, 0]
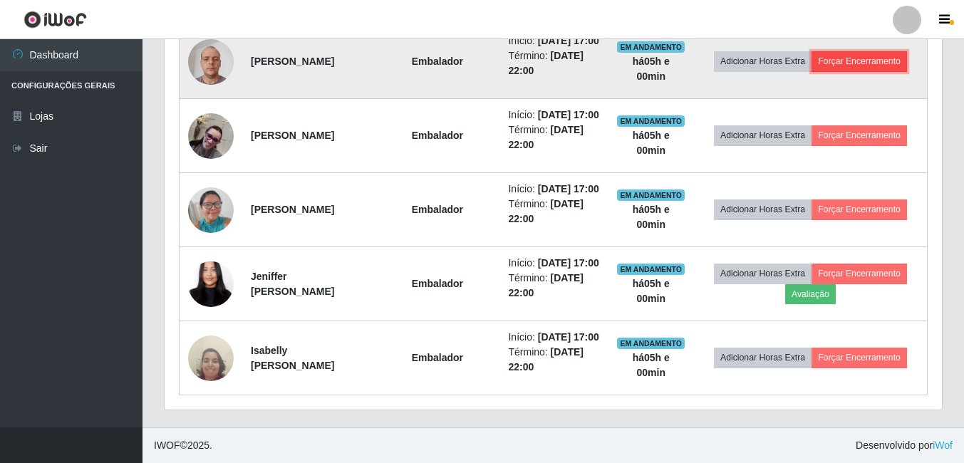
click at [812, 71] on button "Forçar Encerramento" at bounding box center [860, 61] width 96 height 20
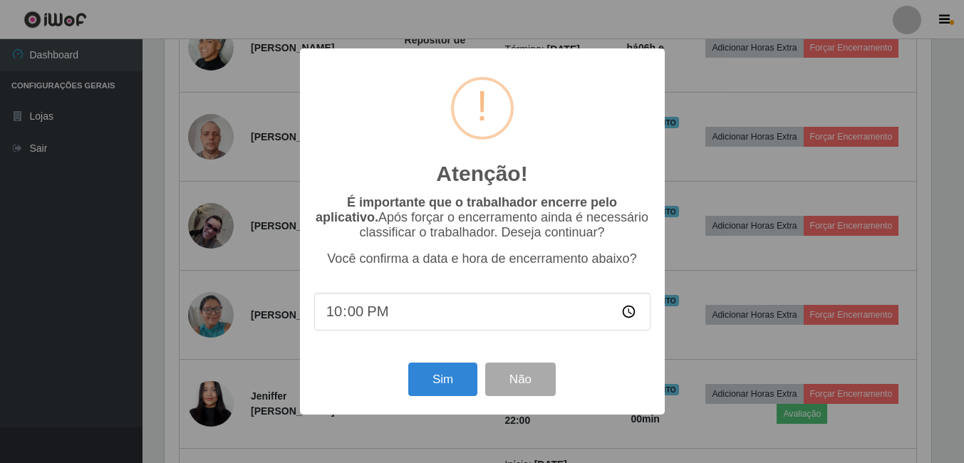
scroll to position [296, 770]
click at [445, 379] on button "Sim" at bounding box center [444, 379] width 69 height 33
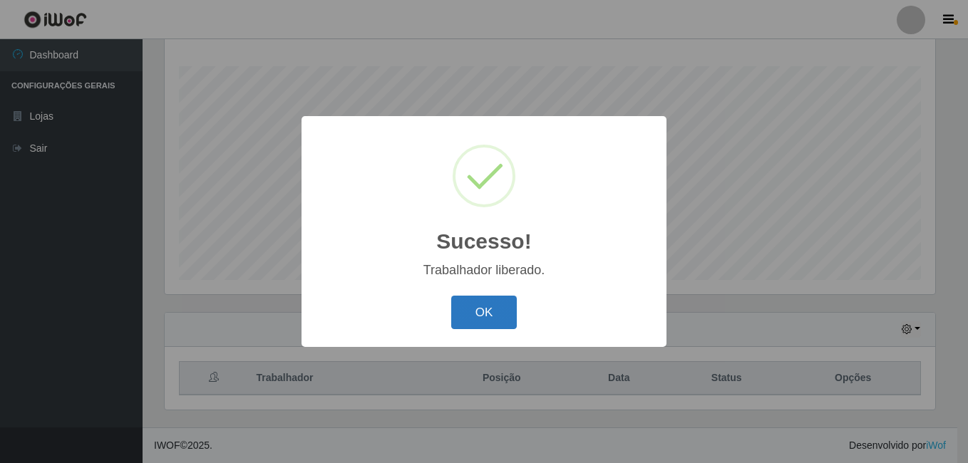
click at [460, 301] on button "OK" at bounding box center [484, 312] width 66 height 33
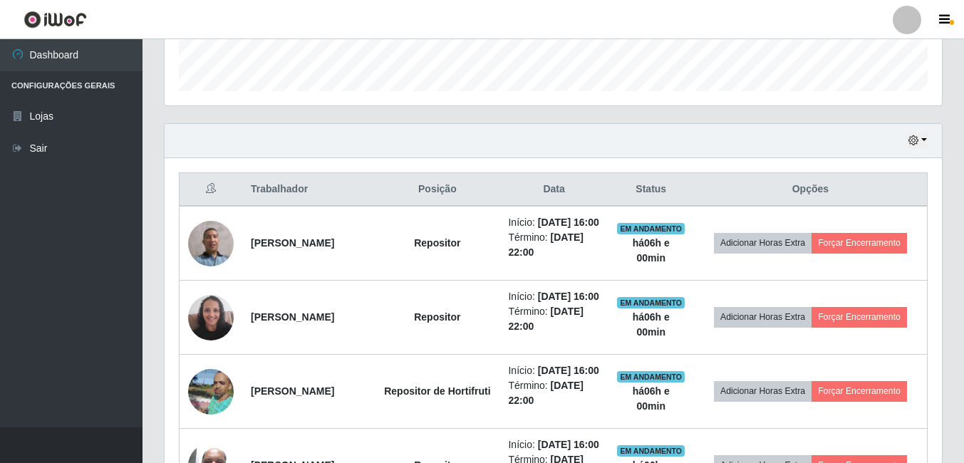
scroll to position [443, 0]
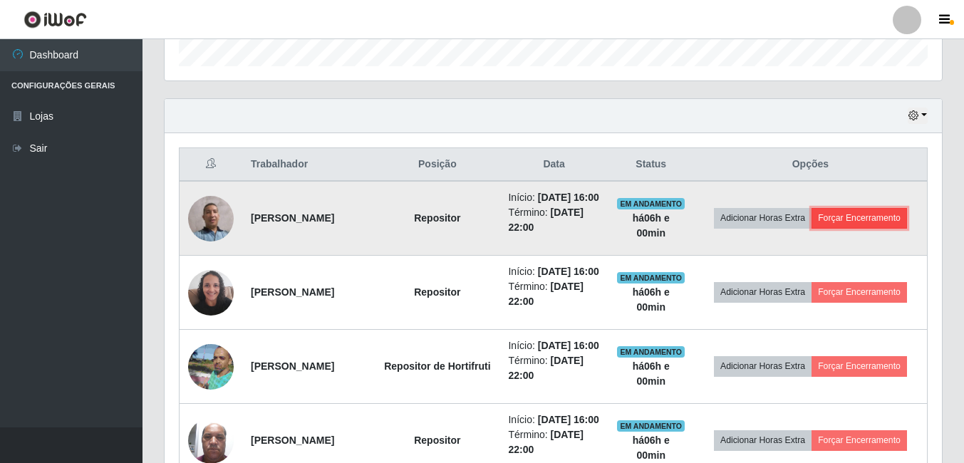
click at [836, 228] on button "Forçar Encerramento" at bounding box center [860, 218] width 96 height 20
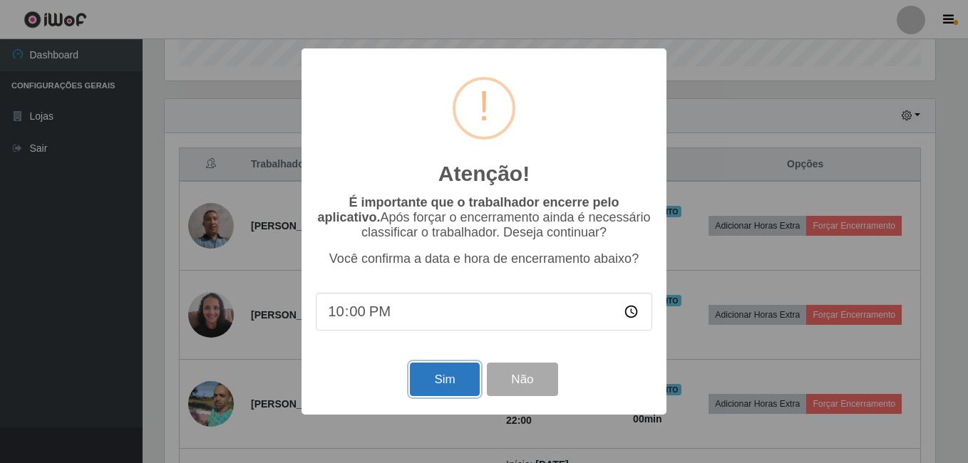
click at [441, 385] on button "Sim" at bounding box center [444, 379] width 69 height 33
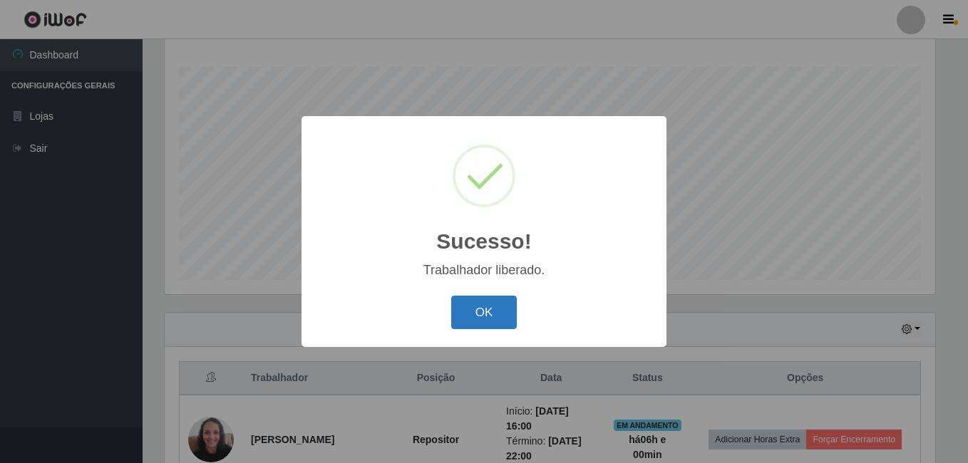
click at [475, 324] on button "OK" at bounding box center [484, 312] width 66 height 33
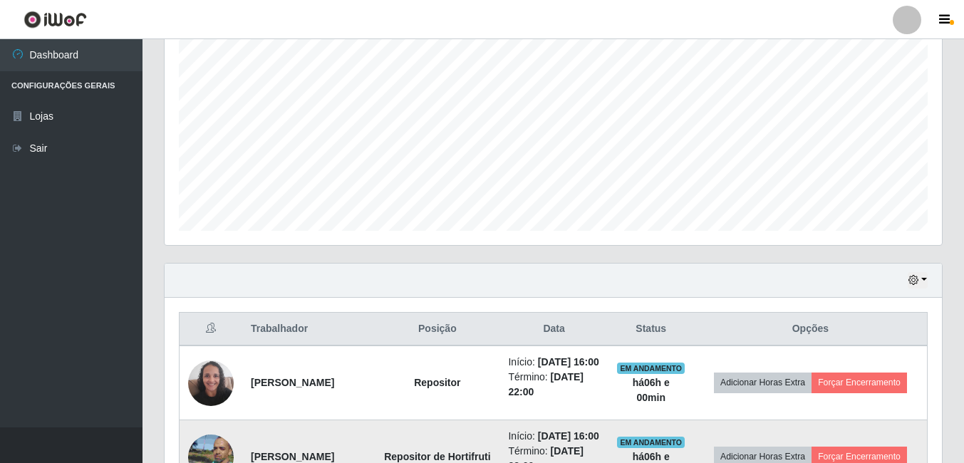
scroll to position [372, 0]
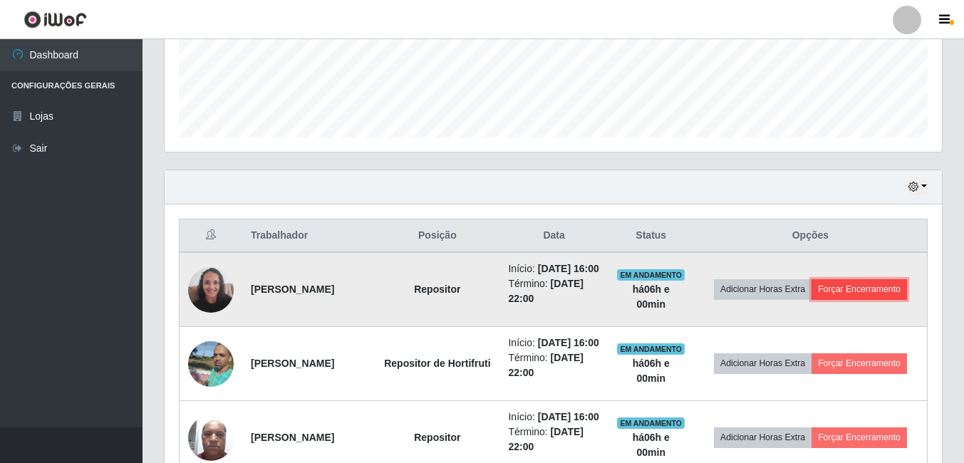
click at [847, 299] on button "Forçar Encerramento" at bounding box center [860, 289] width 96 height 20
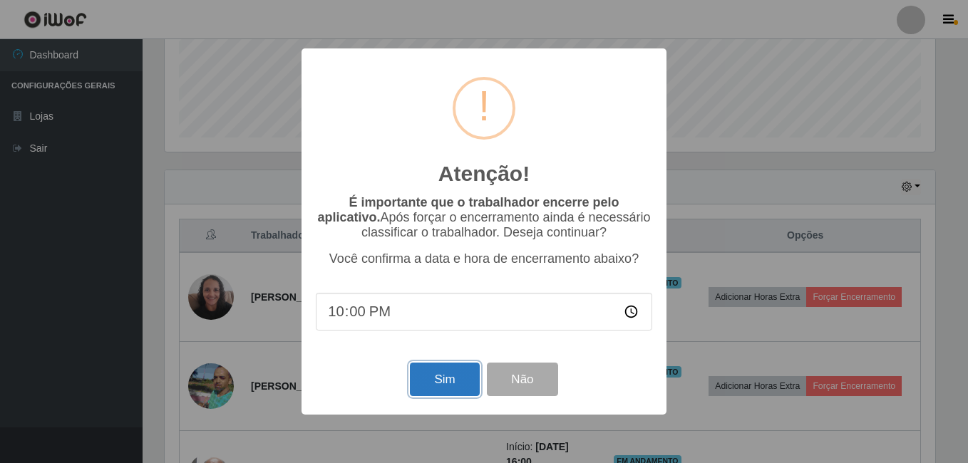
click at [423, 386] on button "Sim" at bounding box center [444, 379] width 69 height 33
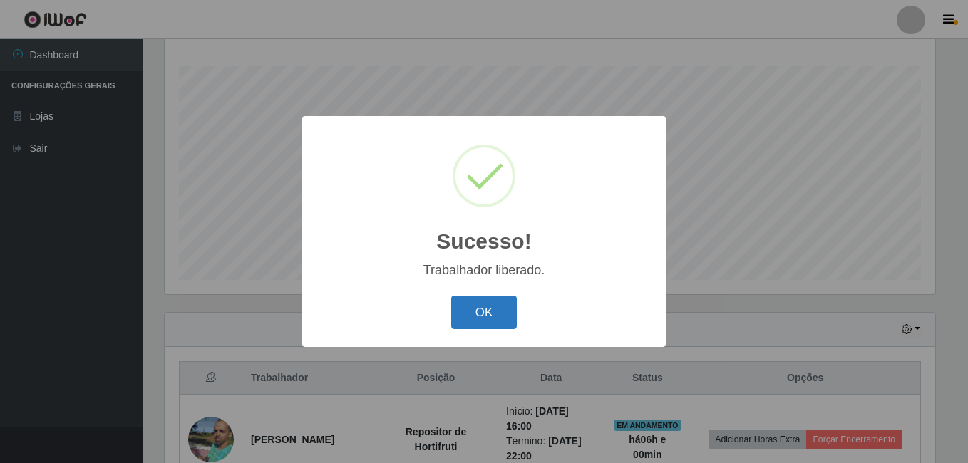
click at [489, 321] on button "OK" at bounding box center [484, 312] width 66 height 33
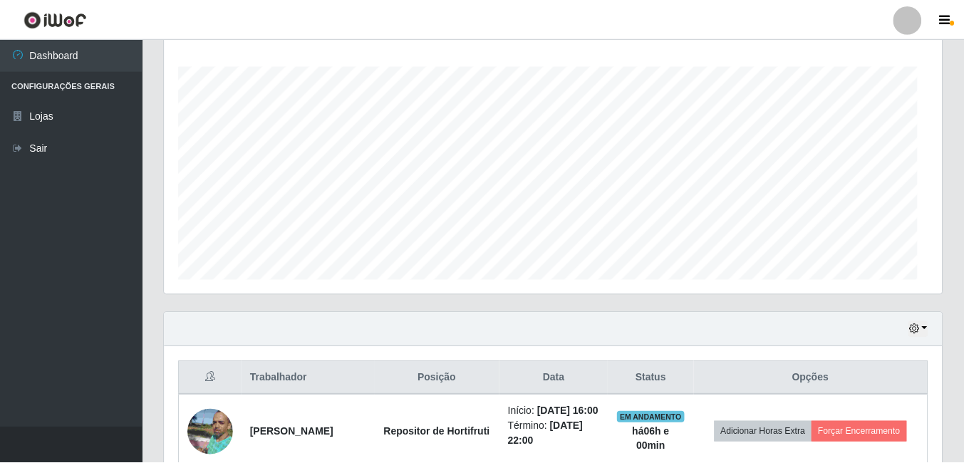
scroll to position [712453, 711972]
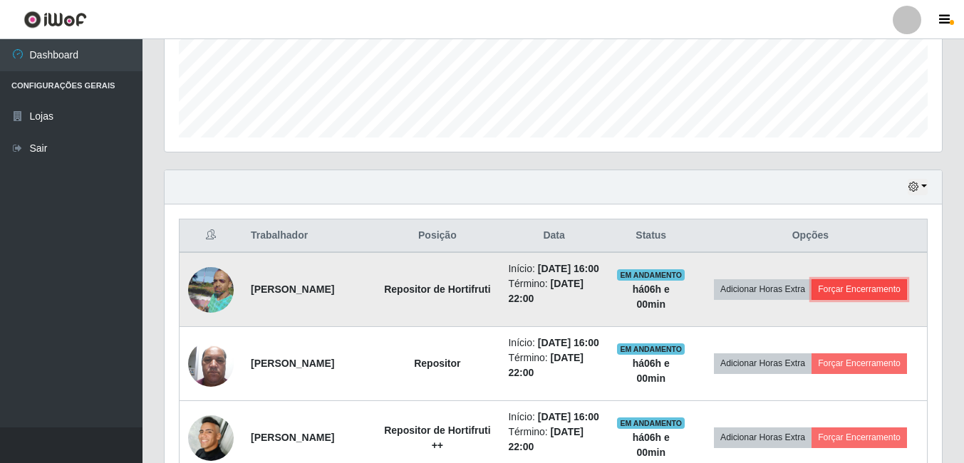
click at [812, 299] on button "Forçar Encerramento" at bounding box center [860, 289] width 96 height 20
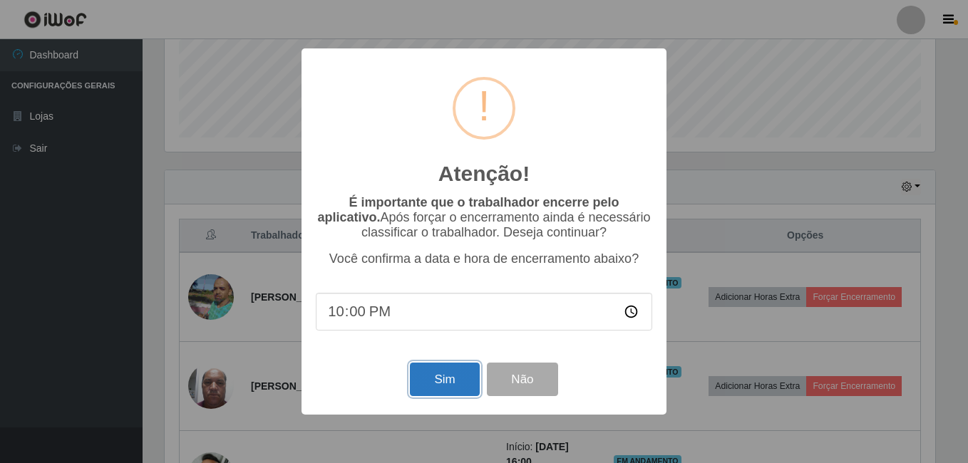
click at [466, 383] on button "Sim" at bounding box center [444, 379] width 69 height 33
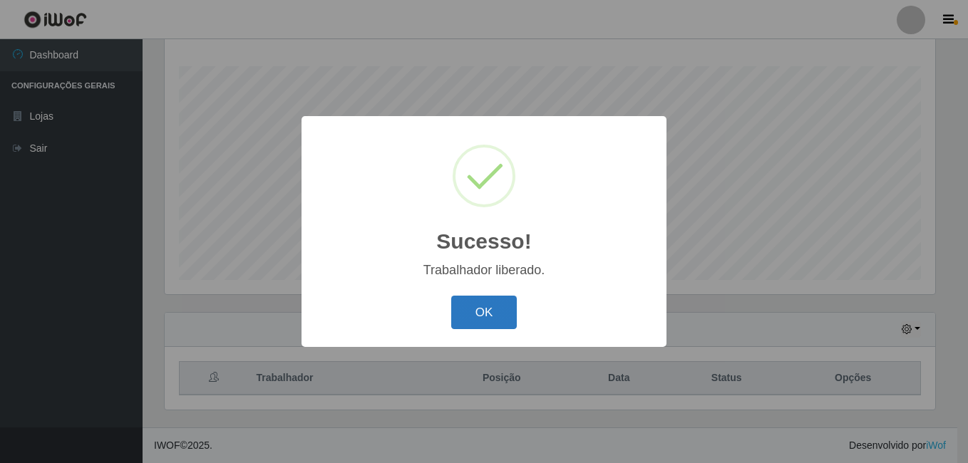
click at [492, 315] on button "OK" at bounding box center [484, 312] width 66 height 33
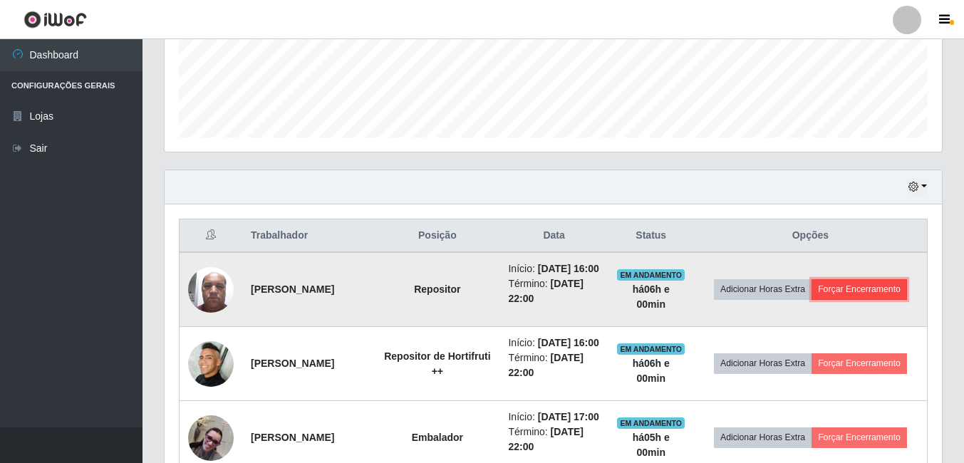
click at [852, 299] on button "Forçar Encerramento" at bounding box center [860, 289] width 96 height 20
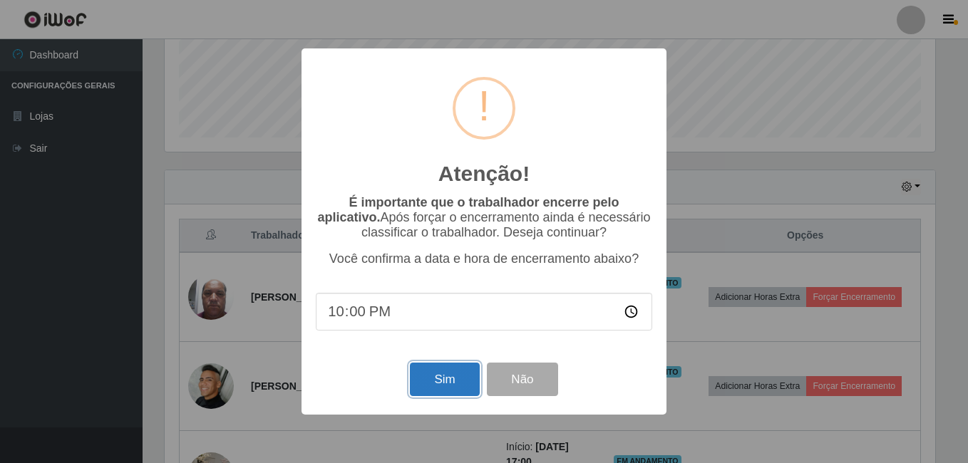
click at [454, 378] on button "Sim" at bounding box center [444, 379] width 69 height 33
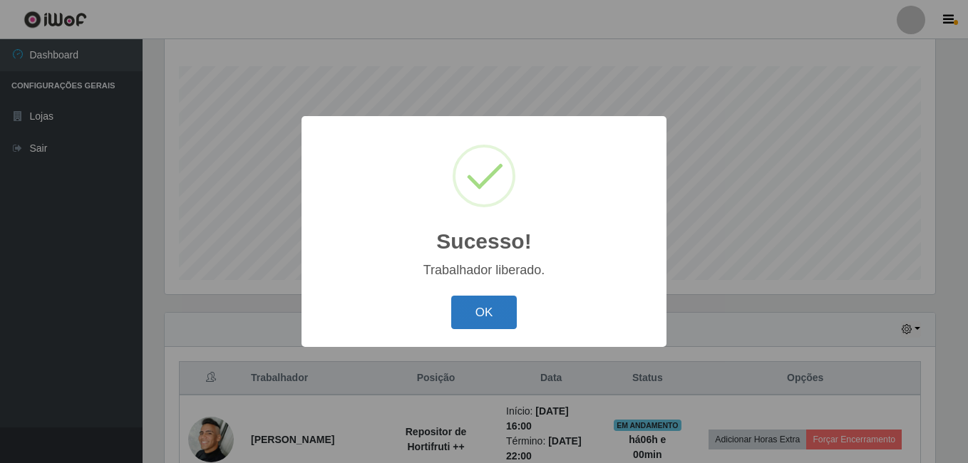
click at [465, 316] on button "OK" at bounding box center [484, 312] width 66 height 33
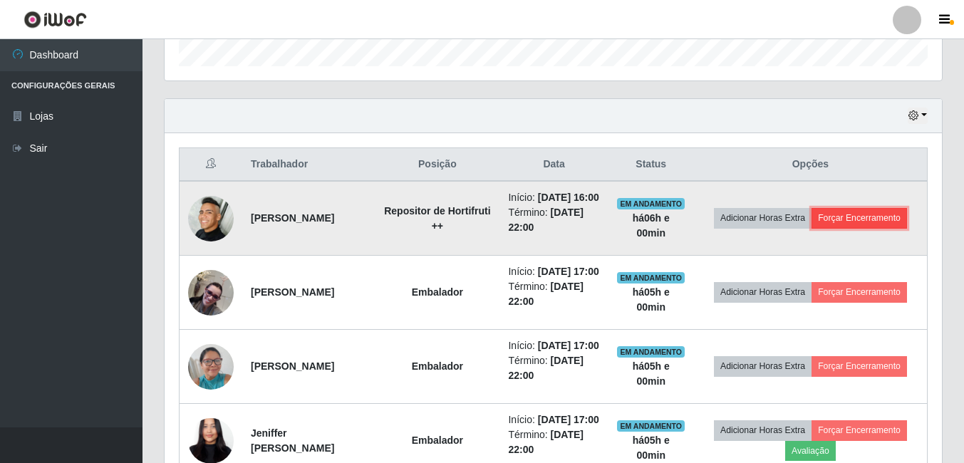
click at [823, 227] on button "Forçar Encerramento" at bounding box center [860, 218] width 96 height 20
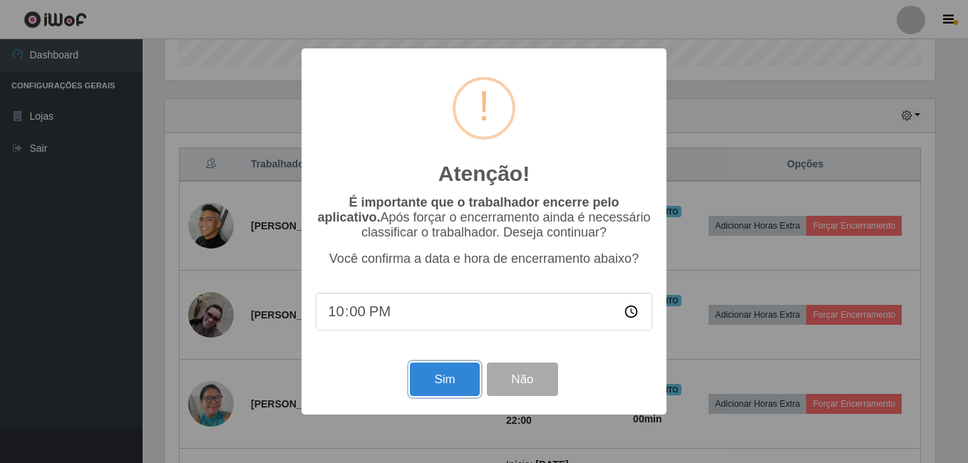
drag, startPoint x: 432, startPoint y: 381, endPoint x: 439, endPoint y: 378, distance: 7.7
click at [433, 381] on button "Sim" at bounding box center [444, 379] width 69 height 33
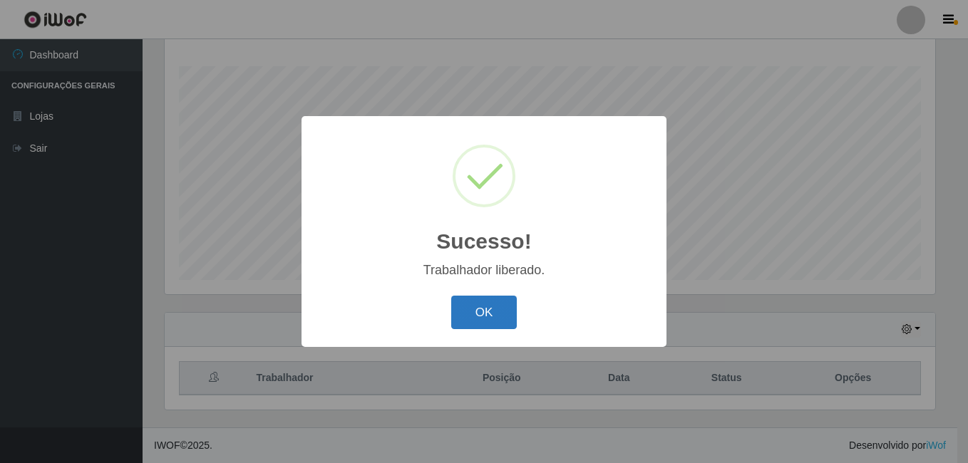
click at [493, 310] on button "OK" at bounding box center [484, 312] width 66 height 33
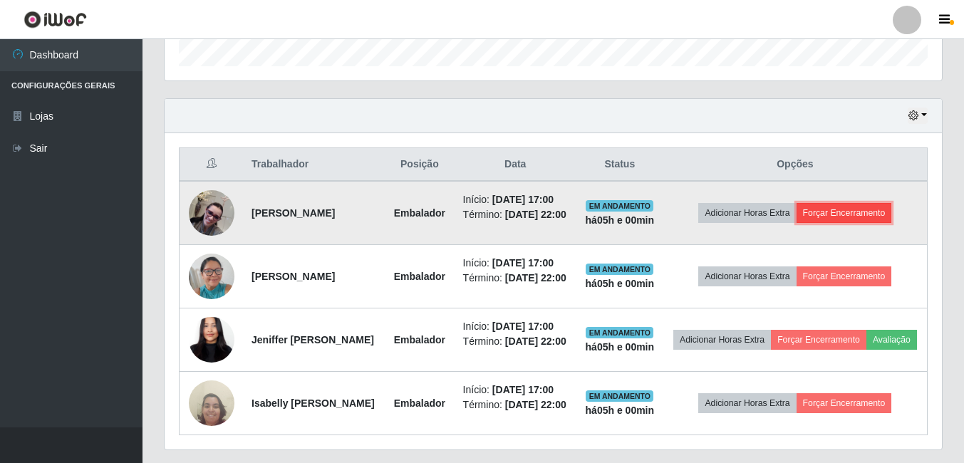
click at [859, 223] on button "Forçar Encerramento" at bounding box center [845, 213] width 96 height 20
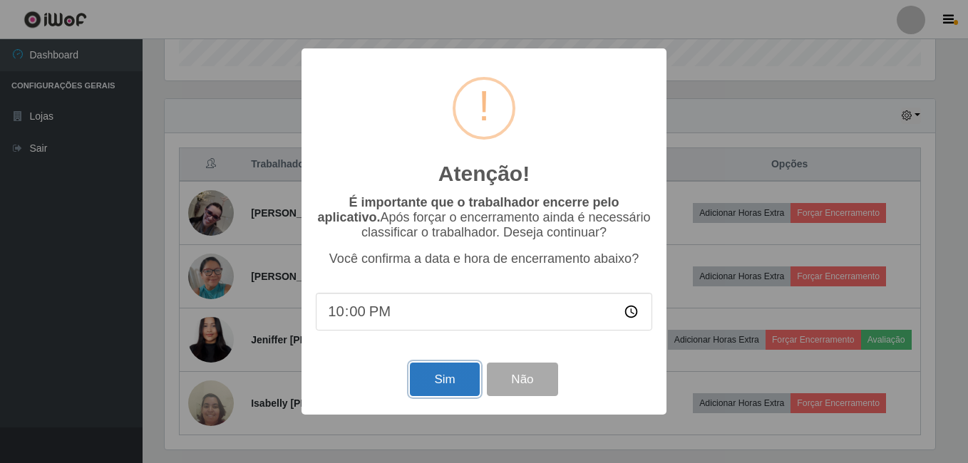
click at [420, 389] on button "Sim" at bounding box center [444, 379] width 69 height 33
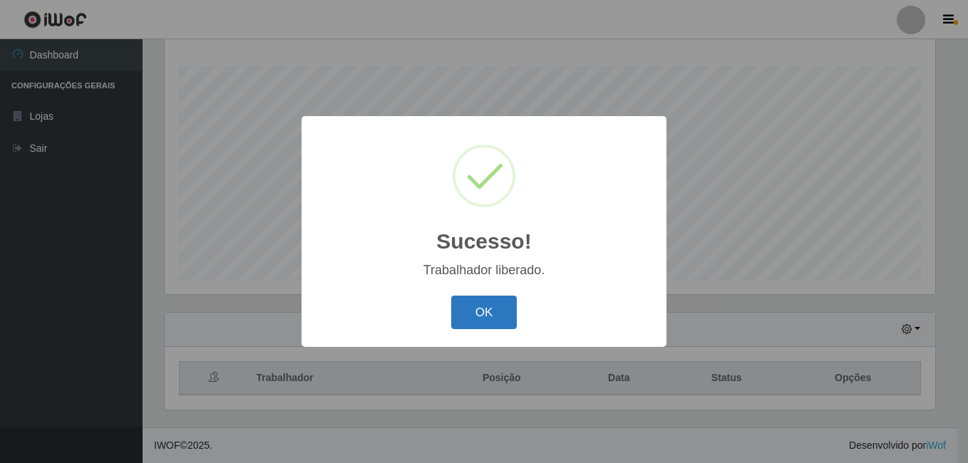
click at [488, 309] on button "OK" at bounding box center [484, 312] width 66 height 33
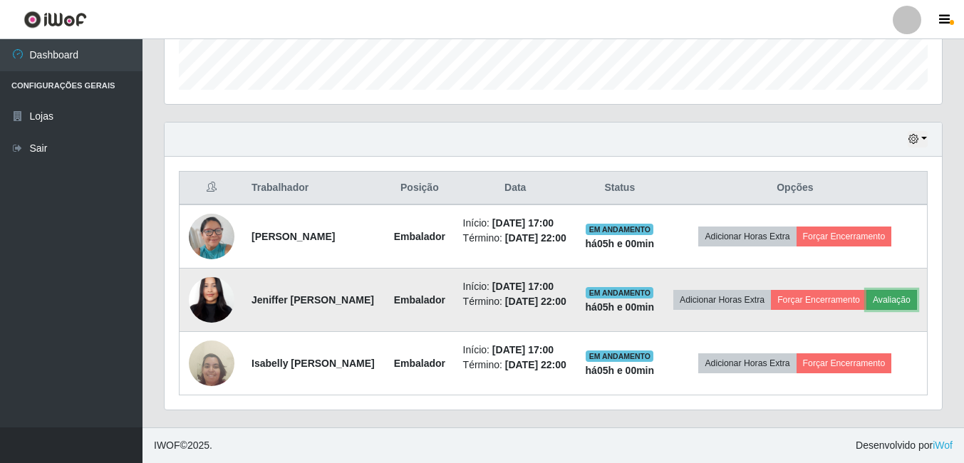
click at [867, 290] on button "Avaliação" at bounding box center [892, 300] width 51 height 20
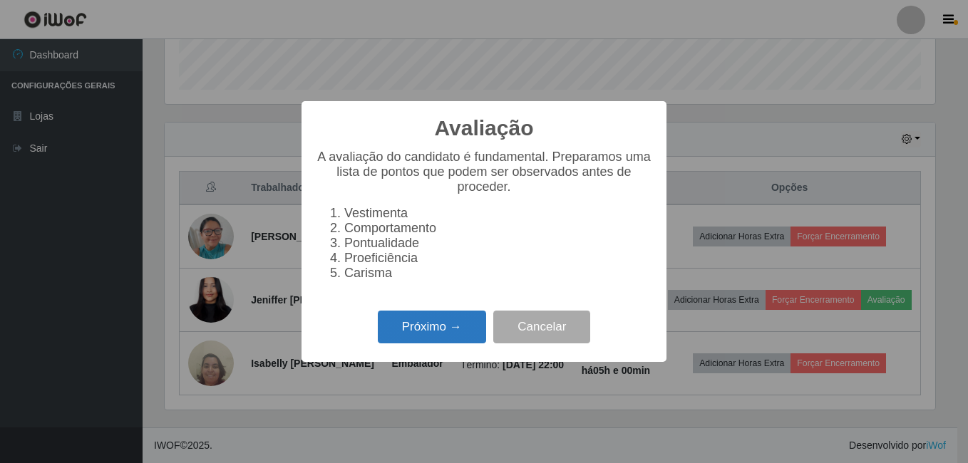
click at [403, 325] on button "Próximo →" at bounding box center [432, 327] width 108 height 33
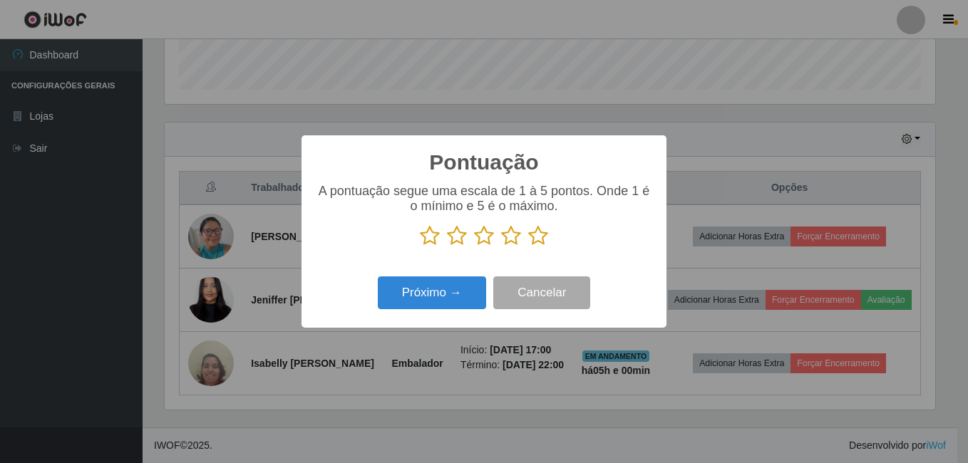
click at [539, 239] on icon at bounding box center [538, 235] width 20 height 21
click at [528, 247] on input "radio" at bounding box center [528, 247] width 0 height 0
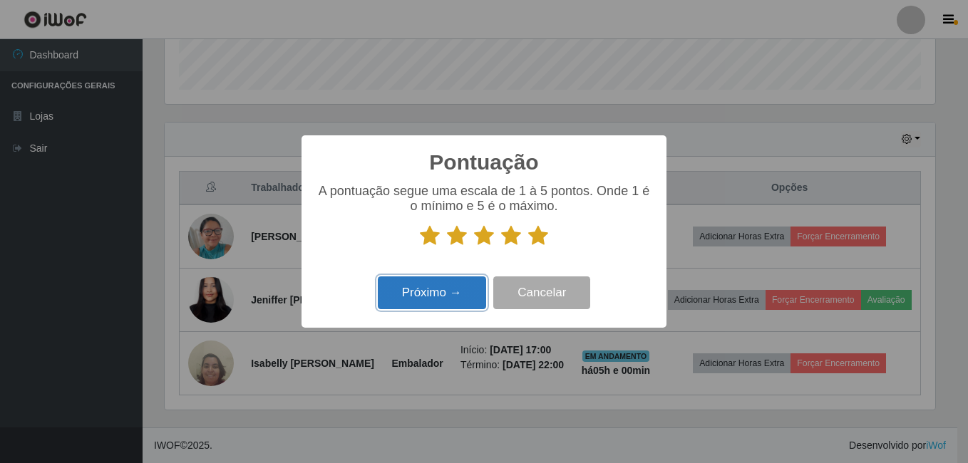
click at [470, 297] on button "Próximo →" at bounding box center [432, 293] width 108 height 33
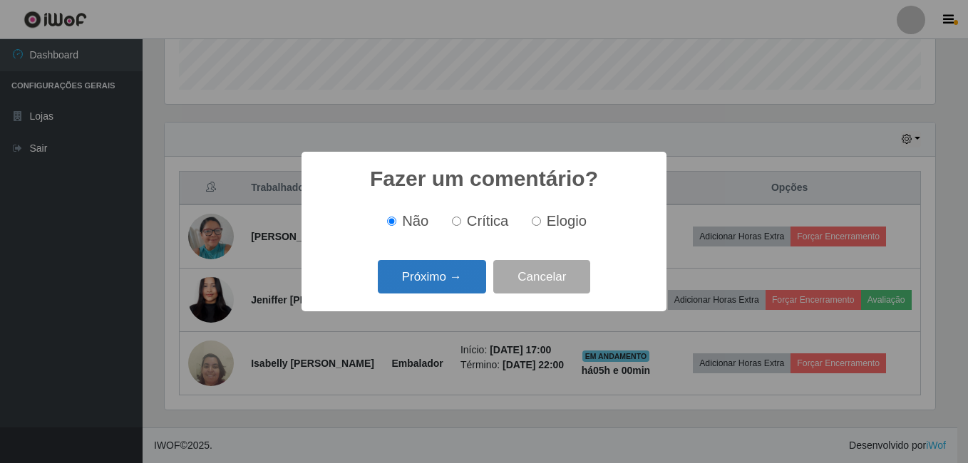
click at [450, 280] on button "Próximo →" at bounding box center [432, 276] width 108 height 33
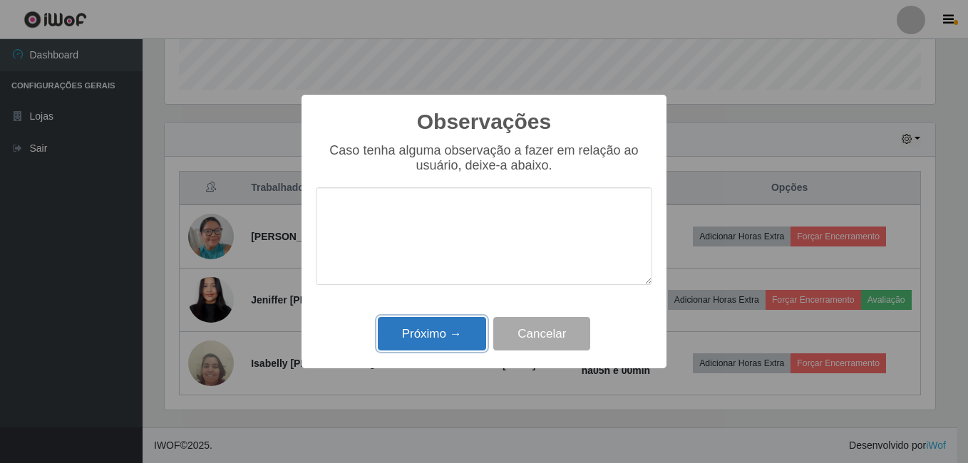
click at [440, 336] on button "Próximo →" at bounding box center [432, 333] width 108 height 33
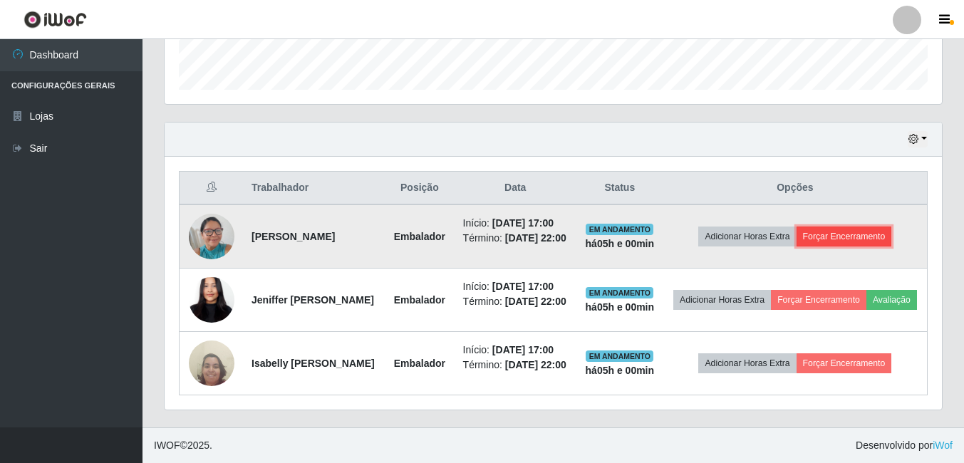
click at [859, 227] on button "Forçar Encerramento" at bounding box center [845, 237] width 96 height 20
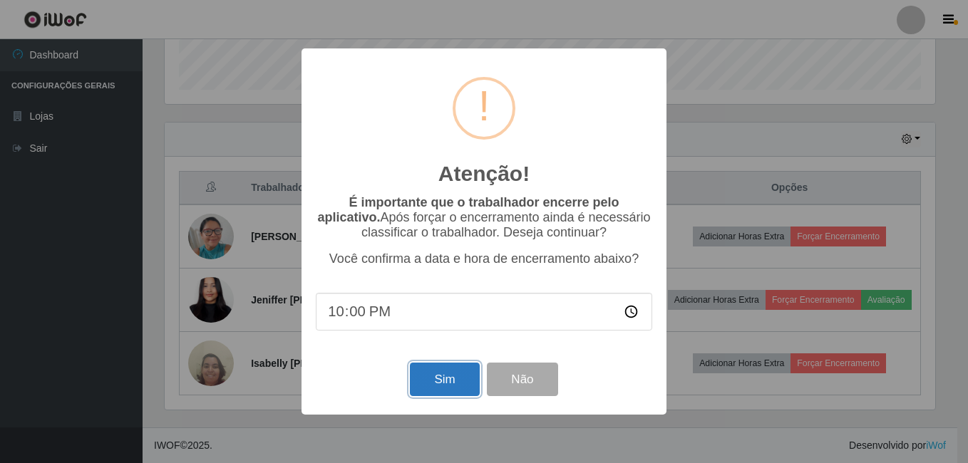
click at [448, 376] on button "Sim" at bounding box center [444, 379] width 69 height 33
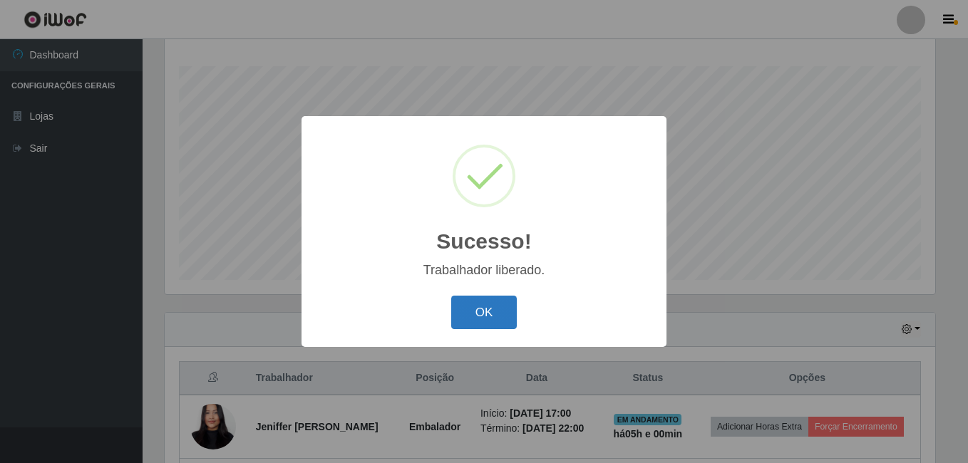
click at [473, 307] on button "OK" at bounding box center [484, 312] width 66 height 33
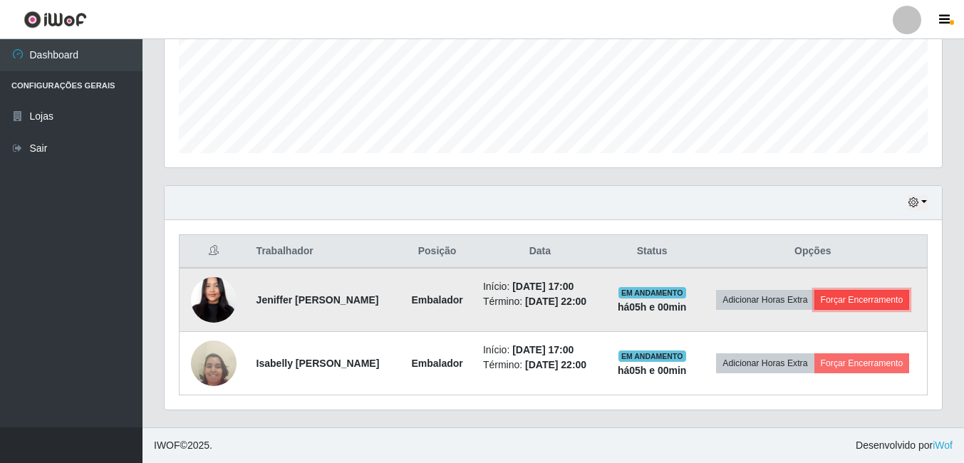
click at [862, 296] on button "Forçar Encerramento" at bounding box center [863, 300] width 96 height 20
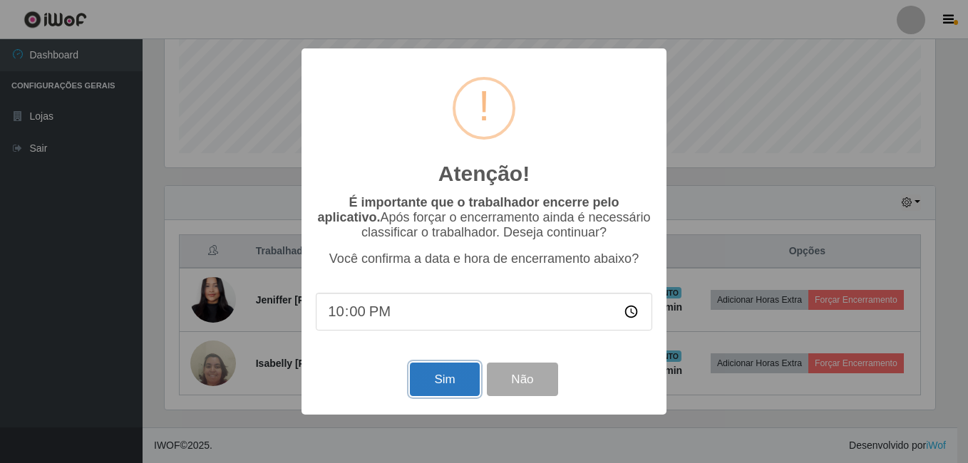
click at [434, 377] on button "Sim" at bounding box center [444, 379] width 69 height 33
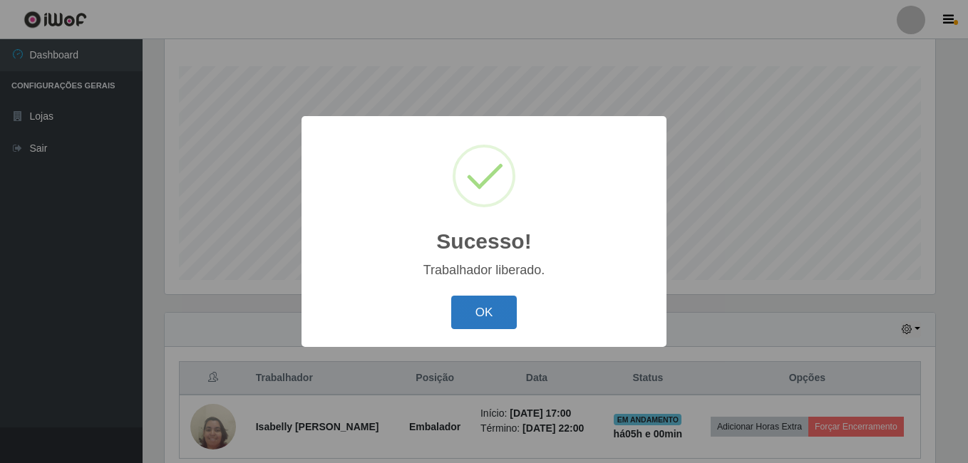
click at [485, 316] on button "OK" at bounding box center [484, 312] width 66 height 33
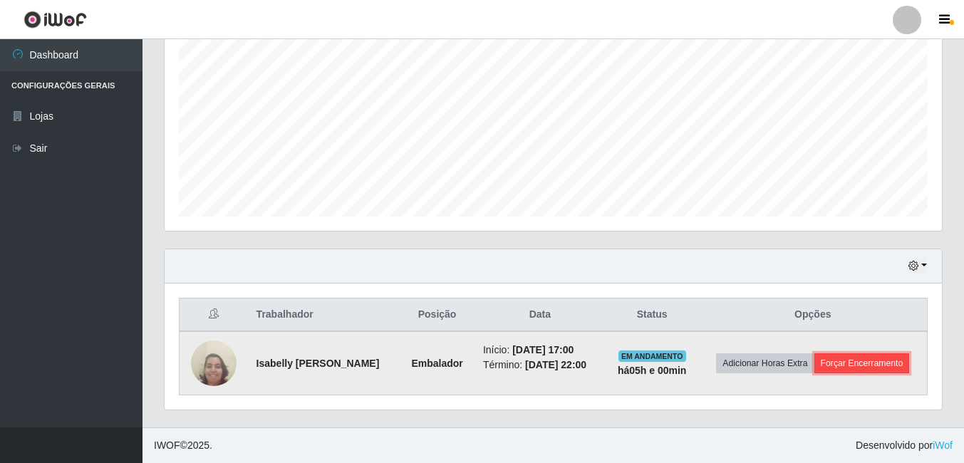
click at [862, 368] on button "Forçar Encerramento" at bounding box center [863, 364] width 96 height 20
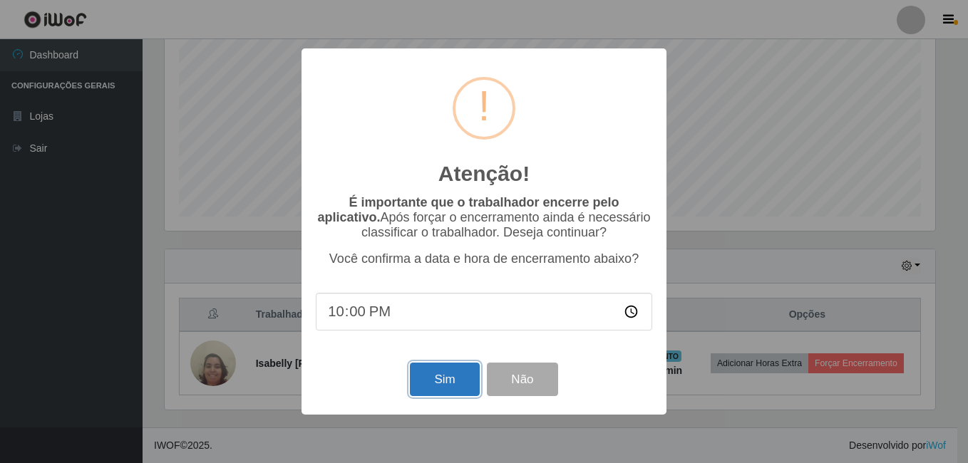
click at [461, 383] on button "Sim" at bounding box center [444, 379] width 69 height 33
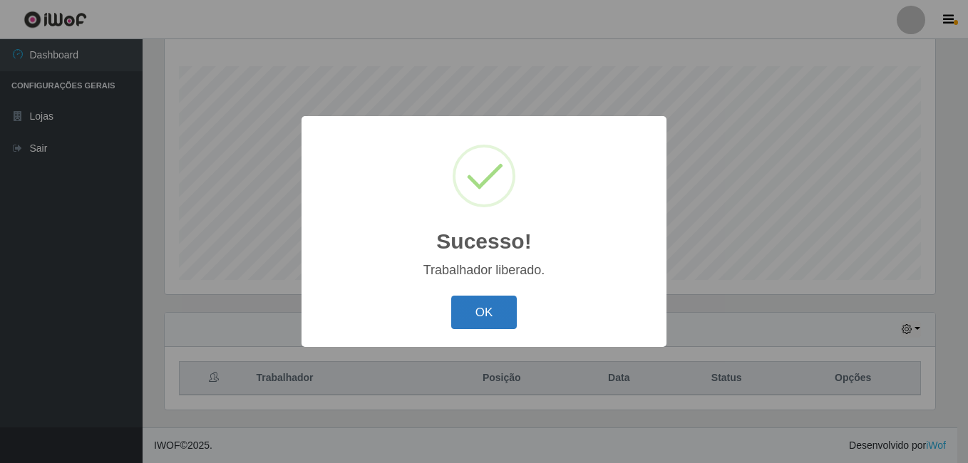
click at [495, 310] on button "OK" at bounding box center [484, 312] width 66 height 33
